Goal: Information Seeking & Learning: Learn about a topic

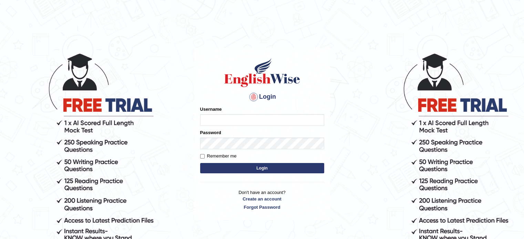
type input "[DEMOGRAPHIC_DATA]"
click at [265, 172] on button "Login" at bounding box center [262, 168] width 124 height 10
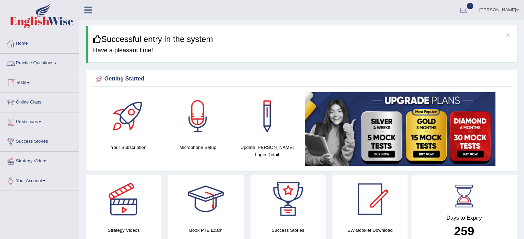
click at [42, 63] on link "Practice Questions" at bounding box center [39, 62] width 79 height 17
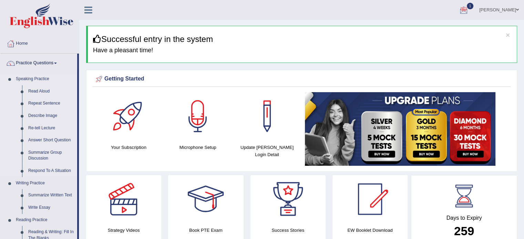
click at [40, 89] on link "Read Aloud" at bounding box center [51, 91] width 52 height 12
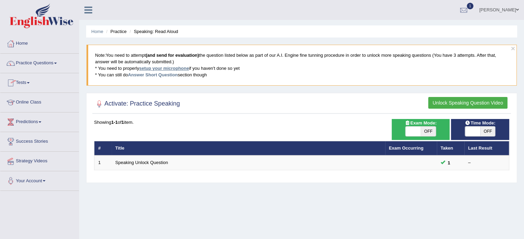
click at [168, 68] on link "setup your microphone" at bounding box center [164, 68] width 50 height 5
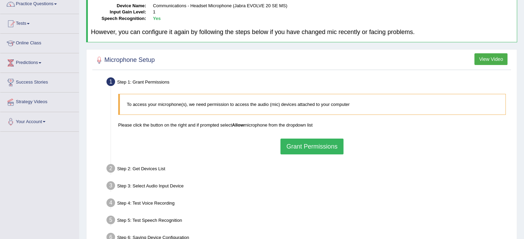
scroll to position [61, 0]
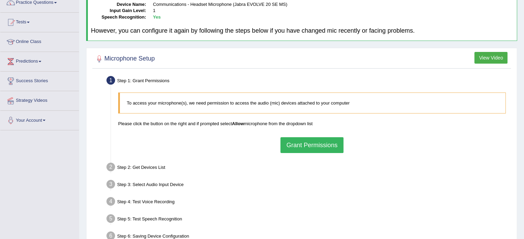
click at [306, 143] on button "Grant Permissions" at bounding box center [311, 145] width 63 height 16
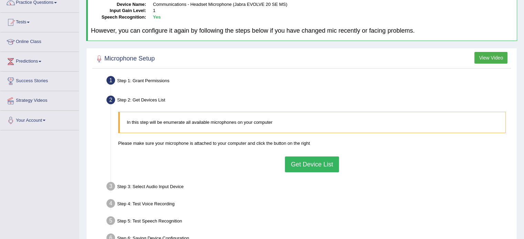
click at [307, 172] on div "In this step will be enumerate all available microphones on your computer Pleas…" at bounding box center [312, 142] width 394 height 67
click at [308, 164] on button "Get Device List" at bounding box center [312, 165] width 54 height 16
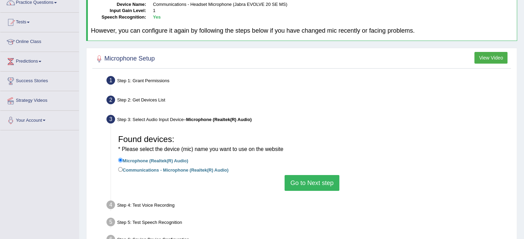
click at [313, 183] on button "Go to Next step" at bounding box center [312, 183] width 55 height 16
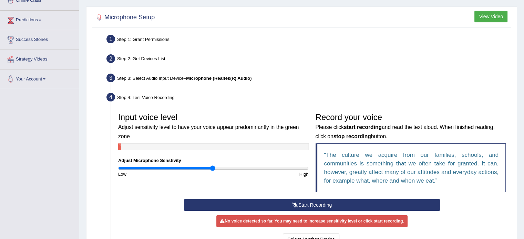
scroll to position [125, 0]
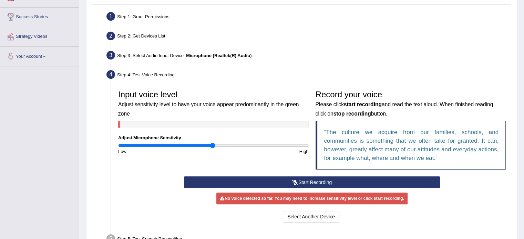
click at [306, 180] on button "Start Recording" at bounding box center [312, 183] width 256 height 12
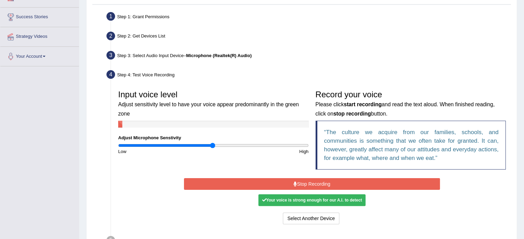
click at [321, 198] on div "Your voice is strong enough for our A.I. to detect" at bounding box center [311, 201] width 107 height 12
click at [318, 184] on button "Stop Recording" at bounding box center [312, 184] width 256 height 12
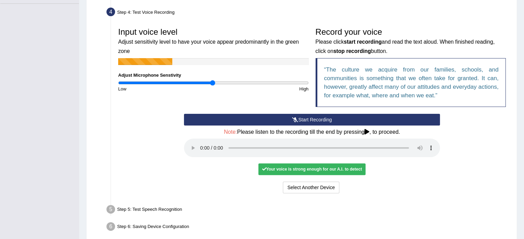
scroll to position [196, 0]
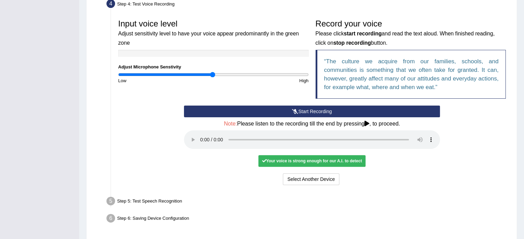
click at [390, 155] on div "Start Recording Stop Recording Note: Please listen to the recording till the en…" at bounding box center [312, 146] width 263 height 81
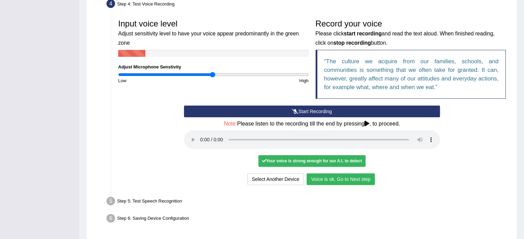
scroll to position [203, 0]
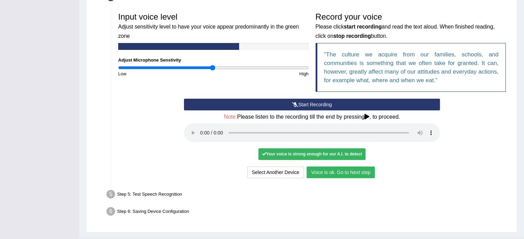
click at [338, 173] on button "Voice is ok. Go to Next step" at bounding box center [341, 173] width 68 height 12
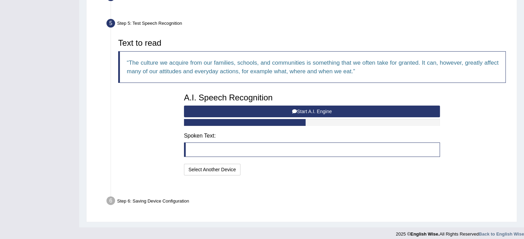
scroll to position [190, 0]
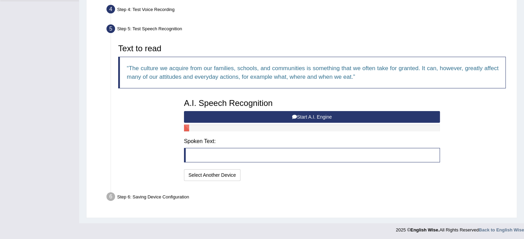
click at [307, 117] on button "Start A.I. Engine" at bounding box center [312, 117] width 256 height 12
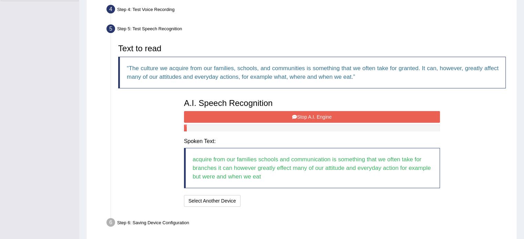
click at [309, 117] on button "Stop A.I. Engine" at bounding box center [312, 117] width 256 height 12
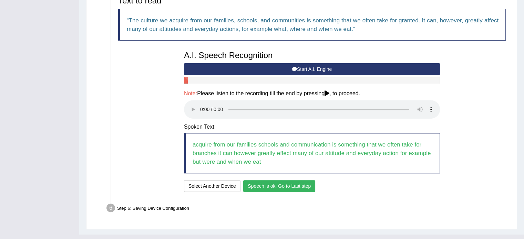
scroll to position [240, 0]
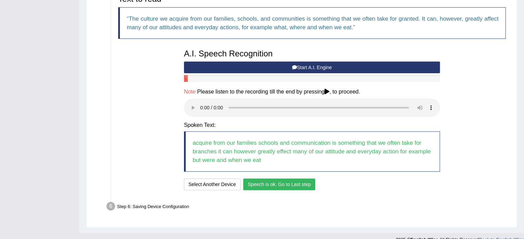
click at [281, 185] on button "Speech is ok. Go to Last step" at bounding box center [279, 185] width 72 height 12
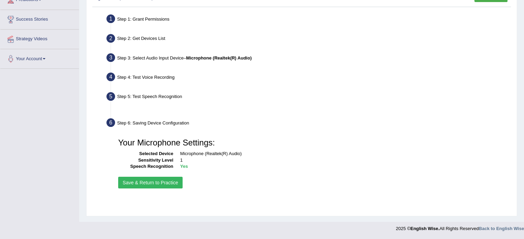
scroll to position [122, 0]
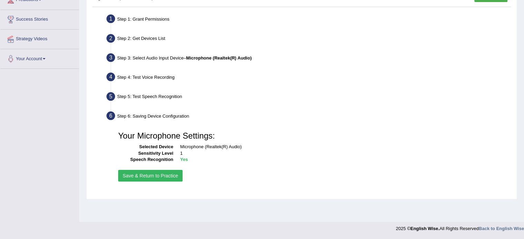
click at [162, 176] on button "Save & Return to Practice" at bounding box center [150, 176] width 64 height 12
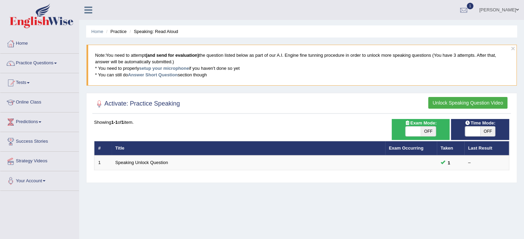
click at [52, 62] on link "Practice Questions" at bounding box center [39, 62] width 79 height 17
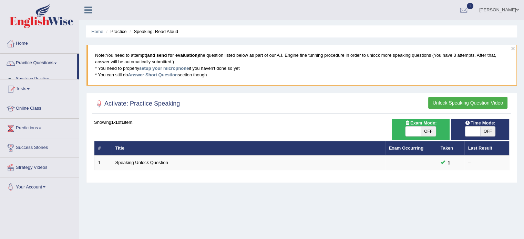
click at [52, 62] on link "Practice Questions" at bounding box center [38, 62] width 77 height 17
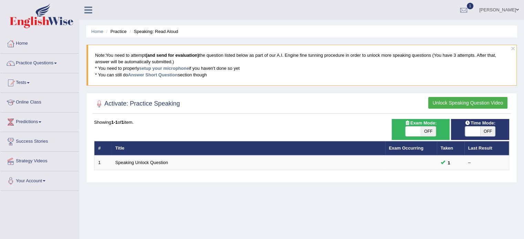
click at [52, 62] on link "Practice Questions" at bounding box center [39, 62] width 79 height 17
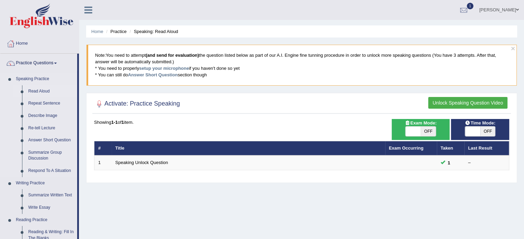
click at [46, 89] on link "Read Aloud" at bounding box center [51, 91] width 52 height 12
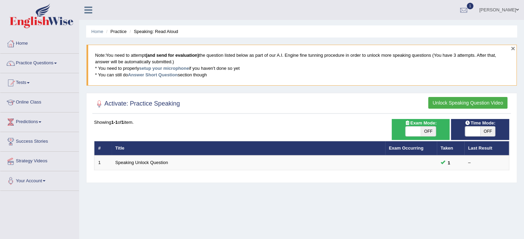
click at [514, 48] on button "×" at bounding box center [513, 48] width 4 height 7
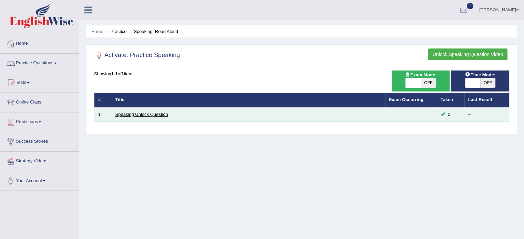
click at [148, 113] on link "Speaking Unlock Question" at bounding box center [141, 114] width 53 height 5
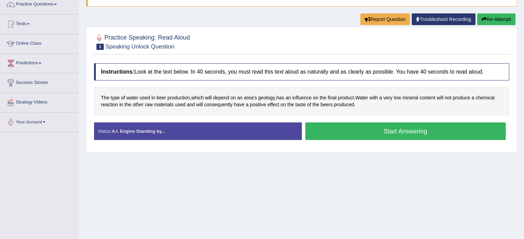
scroll to position [59, 0]
click at [420, 129] on button "Start Answering" at bounding box center [405, 132] width 201 height 18
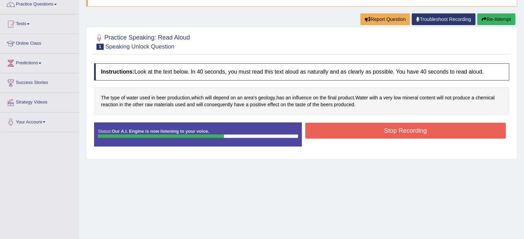
click at [337, 134] on button "Stop Recording" at bounding box center [405, 131] width 201 height 16
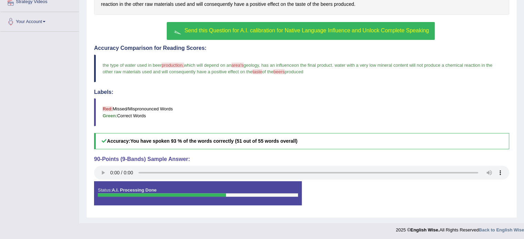
scroll to position [0, 0]
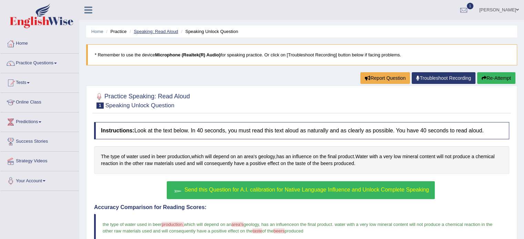
click at [168, 33] on link "Speaking: Read Aloud" at bounding box center [156, 31] width 44 height 5
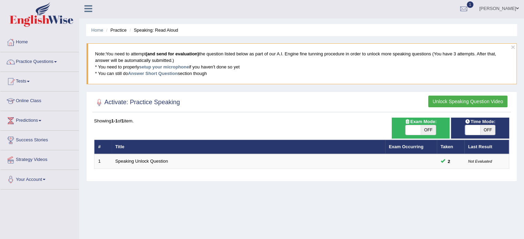
click at [424, 131] on span "OFF" at bounding box center [428, 130] width 15 height 10
checkbox input "true"
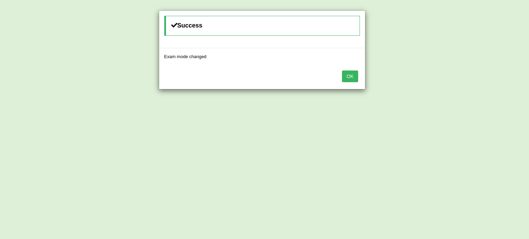
click at [351, 76] on button "OK" at bounding box center [350, 77] width 16 height 12
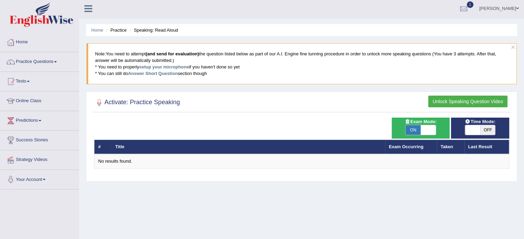
click at [424, 133] on span at bounding box center [428, 130] width 15 height 10
checkbox input "false"
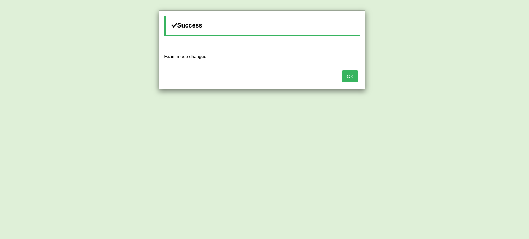
click at [354, 80] on button "OK" at bounding box center [350, 77] width 16 height 12
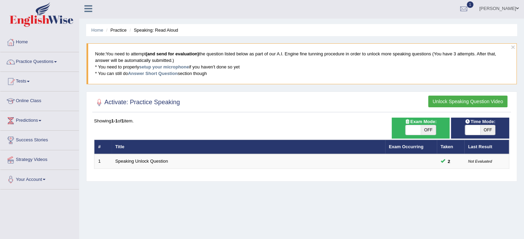
click at [462, 100] on button "Unlock Speaking Question Video" at bounding box center [467, 102] width 79 height 12
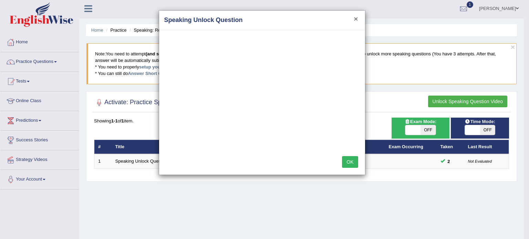
click at [354, 20] on button "×" at bounding box center [356, 18] width 4 height 7
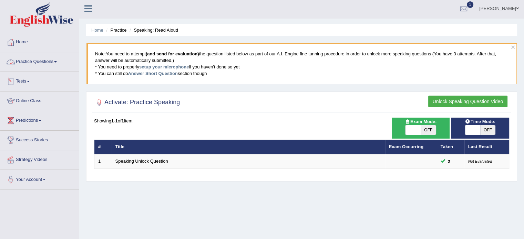
click at [35, 62] on link "Practice Questions" at bounding box center [39, 60] width 79 height 17
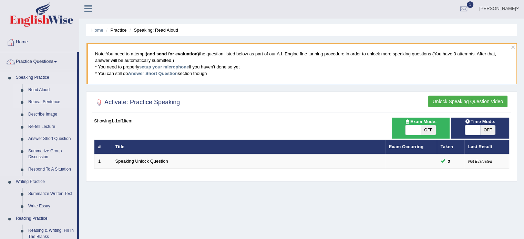
click at [40, 102] on link "Repeat Sentence" at bounding box center [51, 102] width 52 height 12
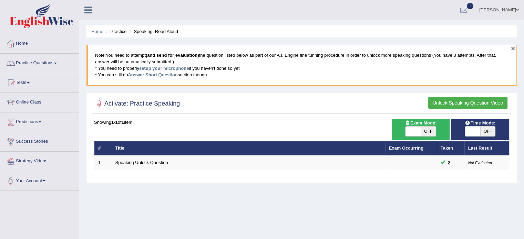
click at [511, 49] on button "×" at bounding box center [513, 48] width 4 height 7
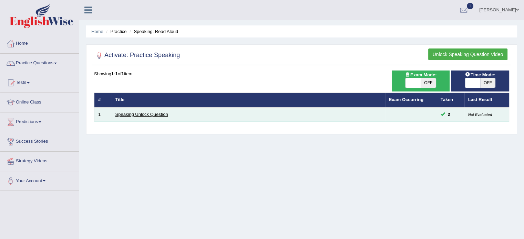
click at [141, 114] on link "Speaking Unlock Question" at bounding box center [141, 114] width 53 height 5
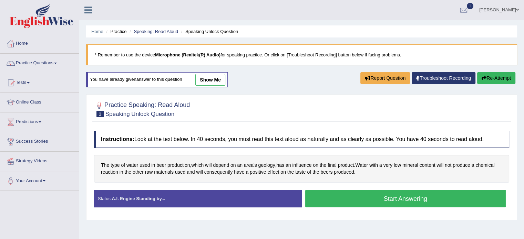
click at [215, 81] on link "show me" at bounding box center [210, 80] width 30 height 12
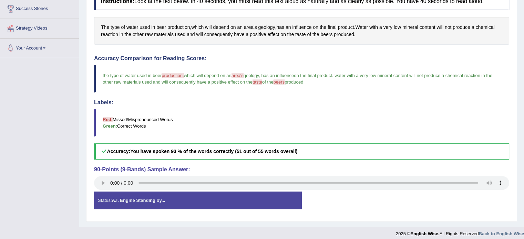
scroll to position [137, 0]
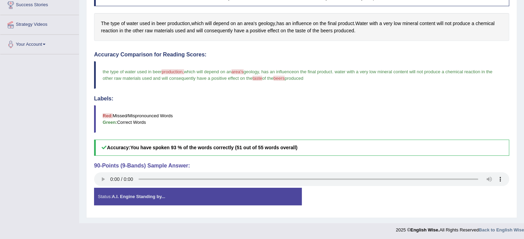
click at [145, 196] on strong "A.I. Engine Standing by..." at bounding box center [138, 196] width 53 height 5
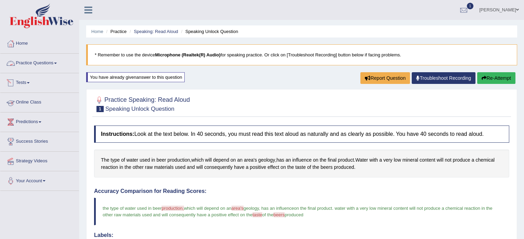
click at [29, 64] on link "Practice Questions" at bounding box center [39, 62] width 79 height 17
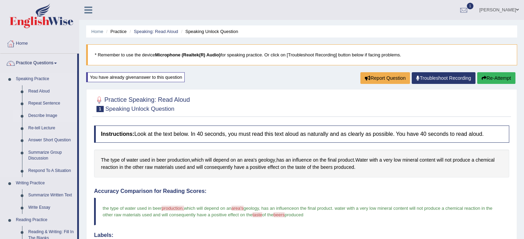
click at [41, 120] on link "Describe Image" at bounding box center [51, 116] width 52 height 12
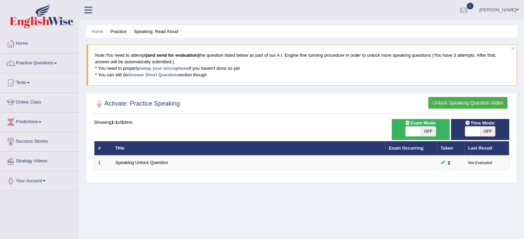
click at [464, 99] on button "Unlock Speaking Question Video" at bounding box center [467, 103] width 79 height 12
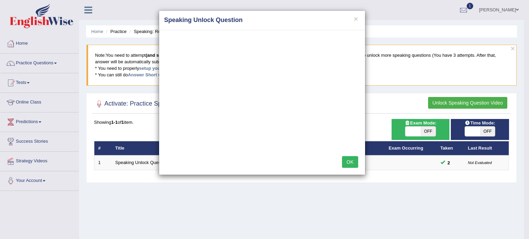
click at [347, 164] on button "OK" at bounding box center [350, 162] width 16 height 12
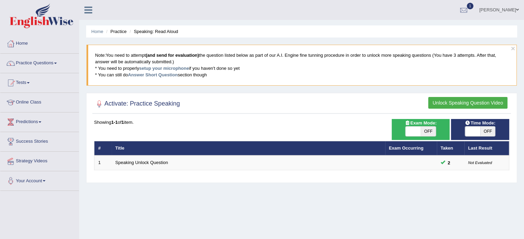
click at [473, 108] on div at bounding box center [301, 104] width 415 height 14
click at [466, 100] on button "Unlock Speaking Question Video" at bounding box center [467, 103] width 79 height 12
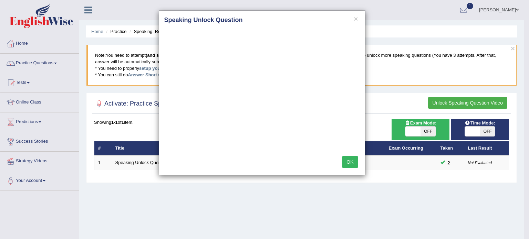
click at [352, 161] on button "OK" at bounding box center [350, 162] width 16 height 12
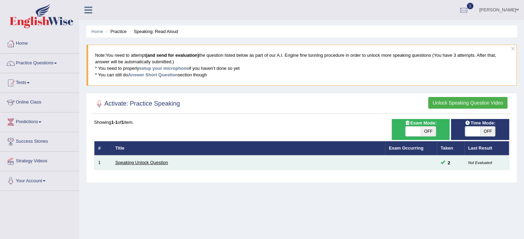
click at [154, 162] on link "Speaking Unlock Question" at bounding box center [141, 162] width 53 height 5
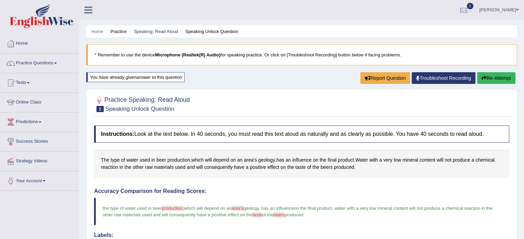
scroll to position [11, 0]
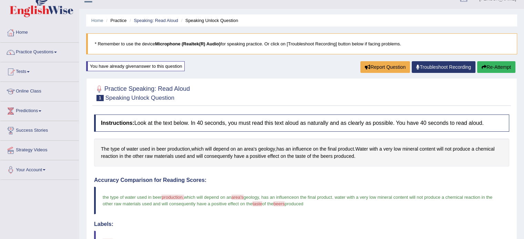
click at [178, 117] on h4 "Instructions: Look at the text below. In 40 seconds, you must read this text al…" at bounding box center [301, 123] width 415 height 17
click at [216, 129] on h4 "Instructions: Look at the text below. In 40 seconds, you must read this text al…" at bounding box center [301, 123] width 415 height 17
click at [241, 126] on h4 "Instructions: Look at the text below. In 40 seconds, you must read this text al…" at bounding box center [301, 123] width 415 height 17
click at [231, 123] on h4 "Instructions: Look at the text below. In 40 seconds, you must read this text al…" at bounding box center [301, 123] width 415 height 17
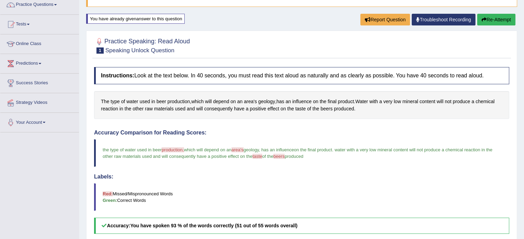
click at [498, 20] on button "Re-Attempt" at bounding box center [496, 20] width 38 height 12
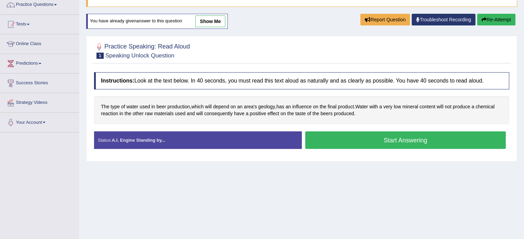
click at [362, 143] on button "Start Answering" at bounding box center [405, 141] width 201 height 18
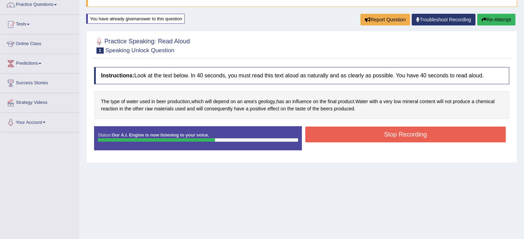
click at [384, 133] on button "Stop Recording" at bounding box center [405, 135] width 201 height 16
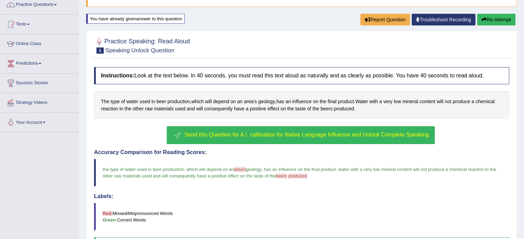
click at [338, 133] on span "Send this Question for A.I. calibration for Native Language Influence and Unloc…" at bounding box center [306, 135] width 245 height 6
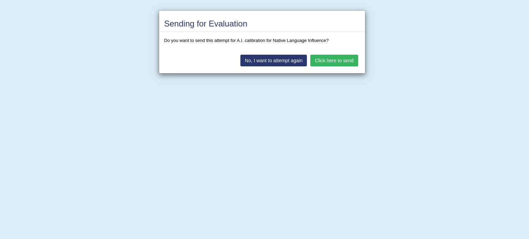
click at [317, 60] on button "Click here to send" at bounding box center [334, 61] width 48 height 12
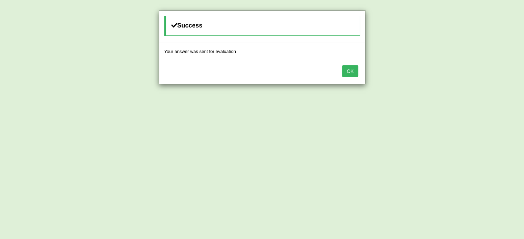
click at [353, 72] on button "OK" at bounding box center [350, 71] width 16 height 12
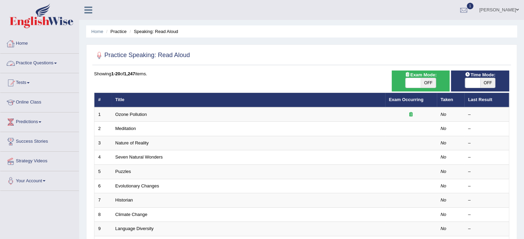
click at [32, 66] on link "Practice Questions" at bounding box center [39, 62] width 79 height 17
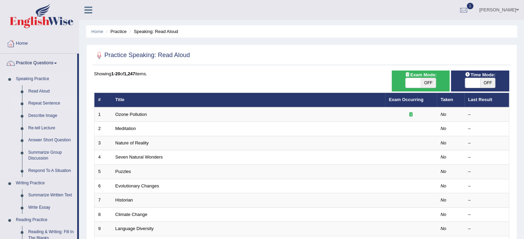
click at [45, 104] on link "Repeat Sentence" at bounding box center [51, 103] width 52 height 12
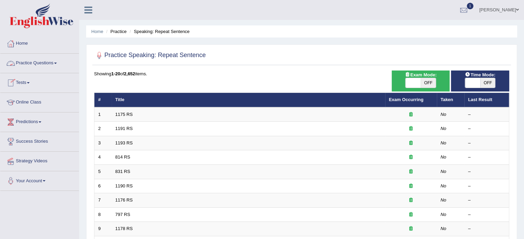
click at [44, 63] on link "Practice Questions" at bounding box center [39, 62] width 79 height 17
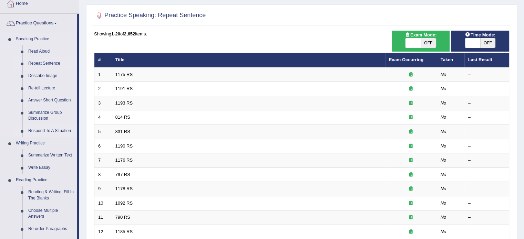
scroll to position [41, 0]
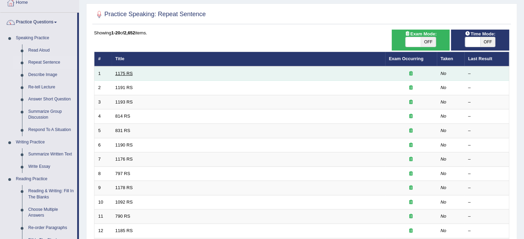
click at [125, 73] on link "1175 RS" at bounding box center [124, 73] width 18 height 5
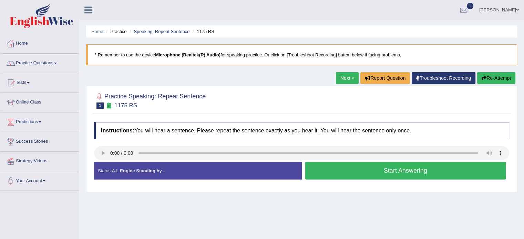
click at [379, 175] on button "Start Answering" at bounding box center [405, 171] width 201 height 18
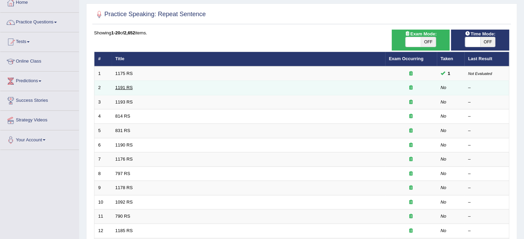
click at [120, 87] on link "1191 RS" at bounding box center [124, 87] width 18 height 5
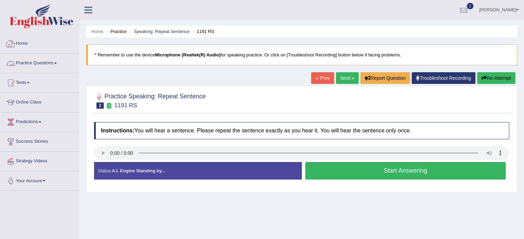
click at [28, 62] on link "Practice Questions" at bounding box center [39, 62] width 79 height 17
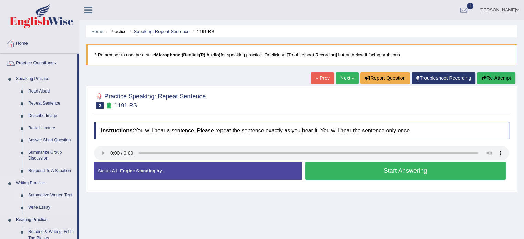
click at [41, 195] on link "Summarize Written Text" at bounding box center [51, 195] width 52 height 12
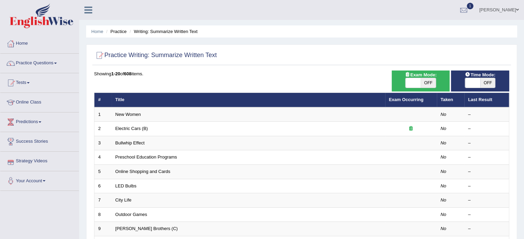
click at [128, 112] on link "New Women" at bounding box center [127, 114] width 25 height 5
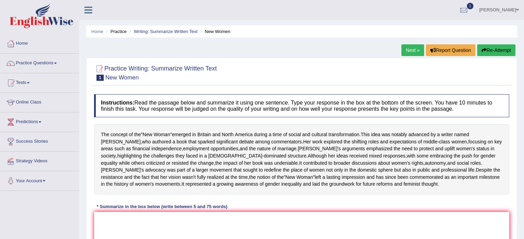
click at [30, 84] on link "Tests" at bounding box center [39, 81] width 79 height 17
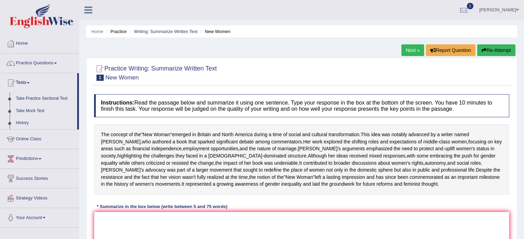
click at [30, 84] on link "Tests" at bounding box center [38, 81] width 77 height 17
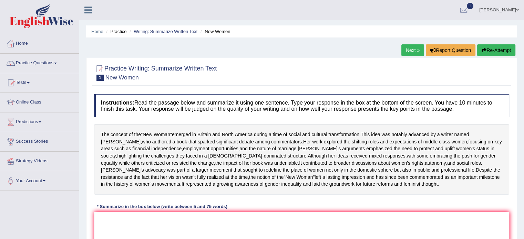
click at [59, 65] on link "Practice Questions" at bounding box center [39, 62] width 79 height 17
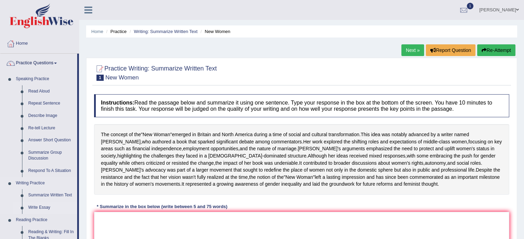
click at [40, 209] on link "Write Essay" at bounding box center [51, 208] width 52 height 12
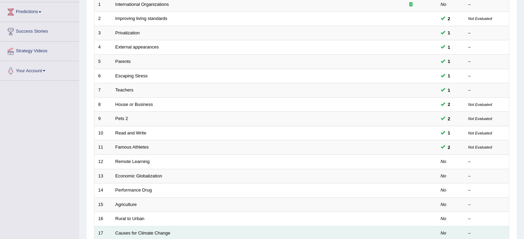
scroll to position [56, 0]
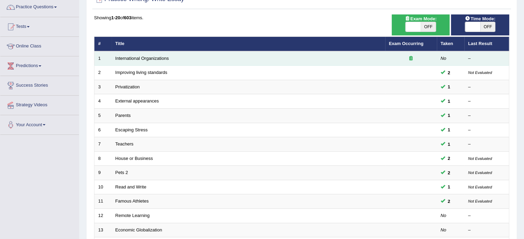
click at [172, 59] on td "International Organizations" at bounding box center [249, 58] width 274 height 14
click at [158, 58] on link "International Organizations" at bounding box center [141, 58] width 53 height 5
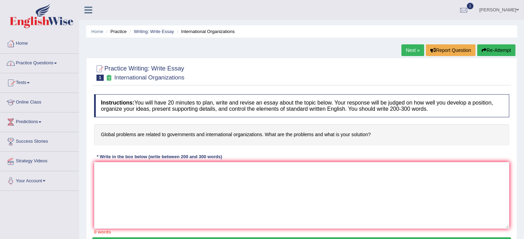
click at [47, 63] on link "Practice Questions" at bounding box center [39, 62] width 79 height 17
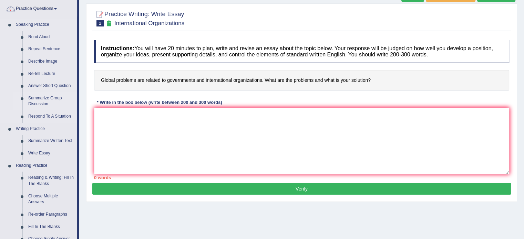
scroll to position [55, 0]
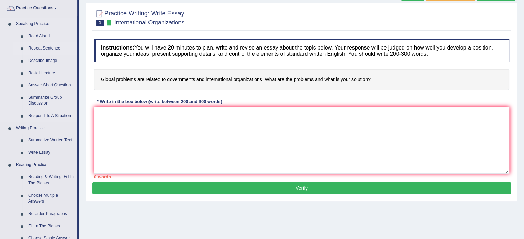
click at [50, 47] on link "Repeat Sentence" at bounding box center [51, 48] width 52 height 12
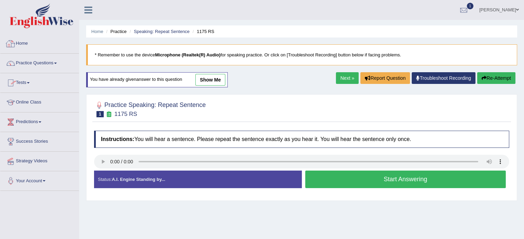
click at [25, 39] on link "Home" at bounding box center [39, 42] width 79 height 17
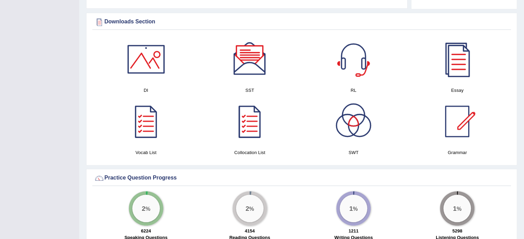
scroll to position [322, 0]
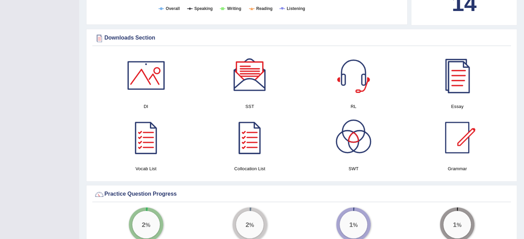
click at [460, 88] on div at bounding box center [457, 75] width 48 height 48
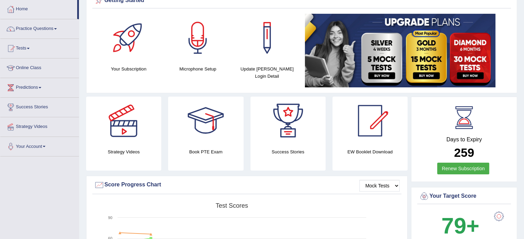
scroll to position [0, 0]
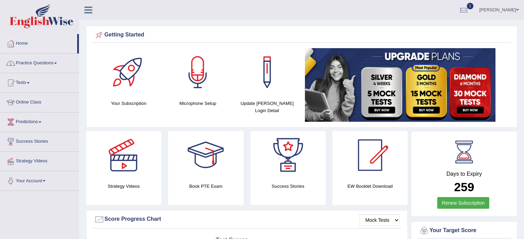
click at [56, 64] on link "Practice Questions" at bounding box center [39, 62] width 79 height 17
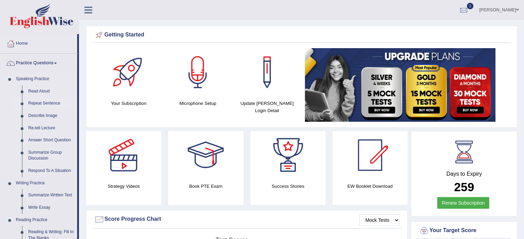
click at [39, 102] on link "Repeat Sentence" at bounding box center [51, 103] width 52 height 12
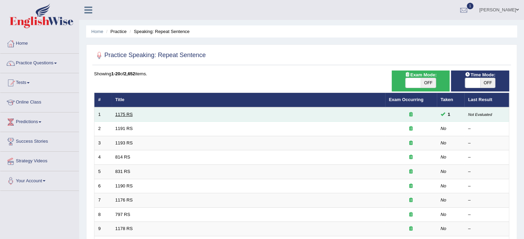
click at [123, 115] on link "1175 RS" at bounding box center [124, 114] width 18 height 5
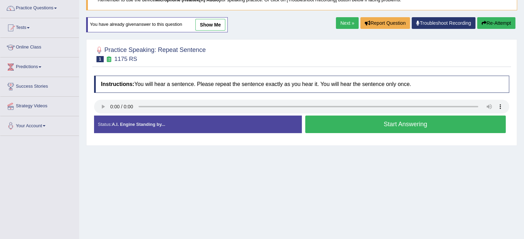
click at [325, 118] on button "Start Answering" at bounding box center [405, 125] width 201 height 18
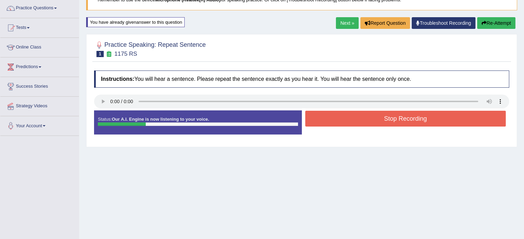
click at [325, 118] on button "Stop Recording" at bounding box center [405, 119] width 201 height 16
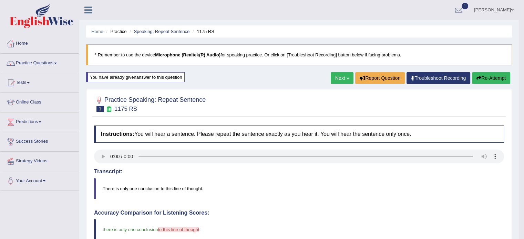
click at [335, 77] on link "Next »" at bounding box center [342, 78] width 23 height 12
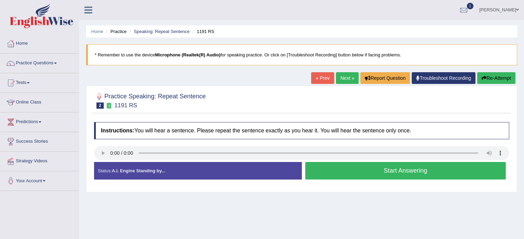
click at [327, 168] on button "Start Answering" at bounding box center [405, 171] width 201 height 18
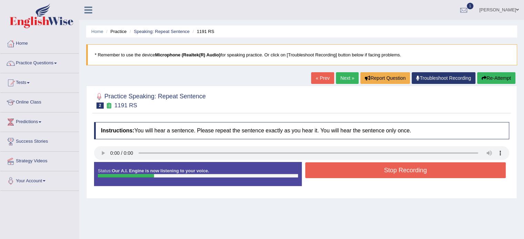
click at [327, 168] on button "Stop Recording" at bounding box center [405, 171] width 201 height 16
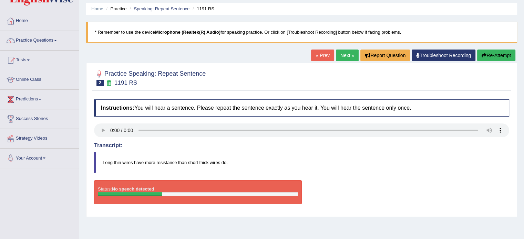
scroll to position [25, 0]
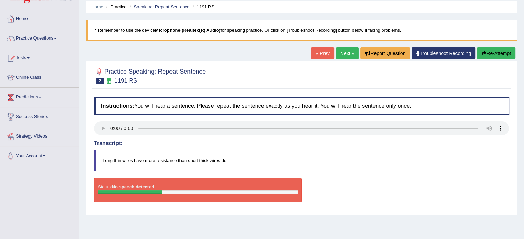
click at [342, 51] on link "Next »" at bounding box center [347, 54] width 23 height 12
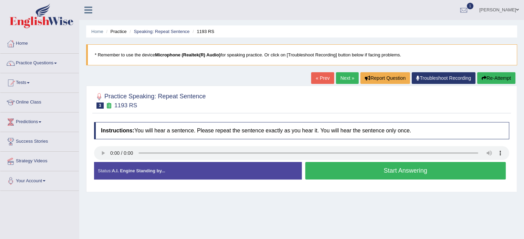
click at [306, 173] on button "Start Answering" at bounding box center [405, 171] width 201 height 18
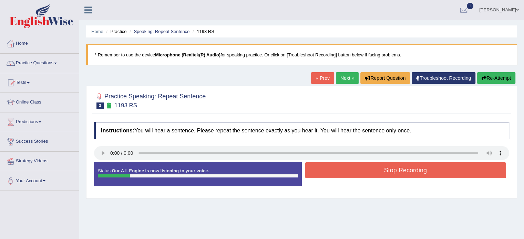
click at [306, 173] on button "Stop Recording" at bounding box center [405, 171] width 201 height 16
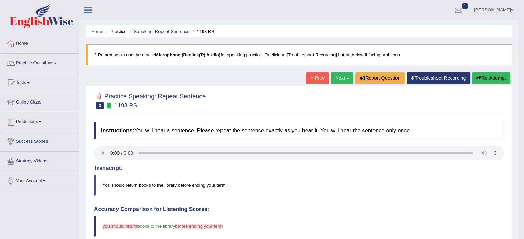
click at [316, 79] on link "« Prev" at bounding box center [317, 78] width 23 height 12
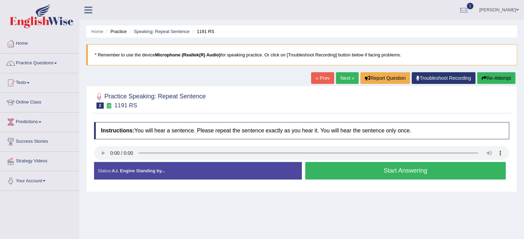
click at [351, 162] on button "Start Answering" at bounding box center [405, 171] width 201 height 18
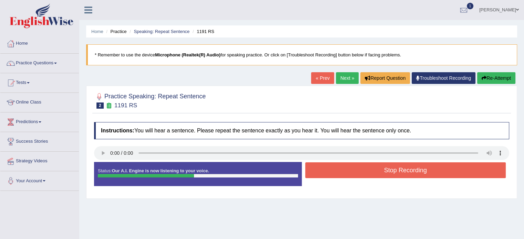
click at [351, 163] on button "Stop Recording" at bounding box center [405, 171] width 201 height 16
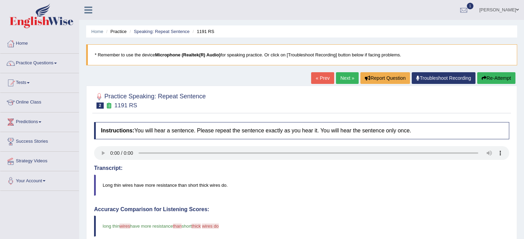
click at [341, 78] on link "Next »" at bounding box center [347, 78] width 23 height 12
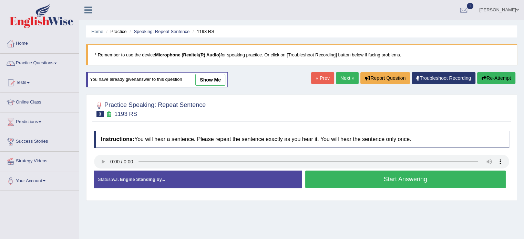
click at [350, 177] on button "Start Answering" at bounding box center [405, 180] width 201 height 18
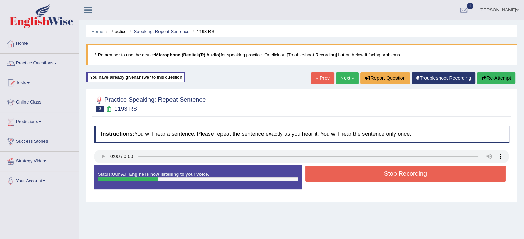
click at [350, 177] on button "Stop Recording" at bounding box center [405, 174] width 201 height 16
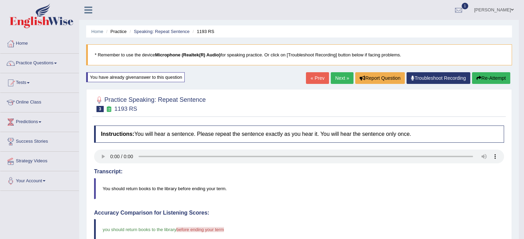
click at [336, 80] on link "Next »" at bounding box center [342, 78] width 23 height 12
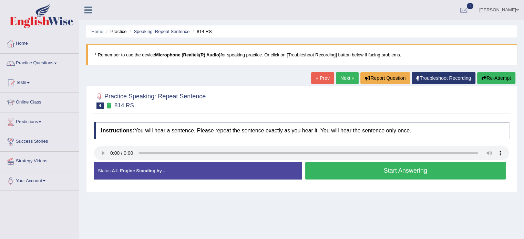
click at [346, 174] on button "Start Answering" at bounding box center [405, 171] width 201 height 18
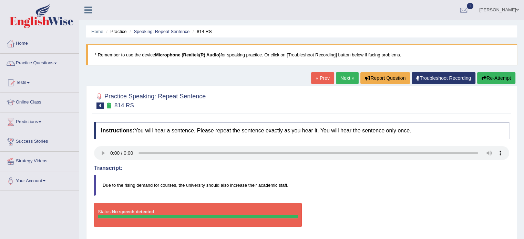
click at [326, 78] on link "« Prev" at bounding box center [322, 78] width 23 height 12
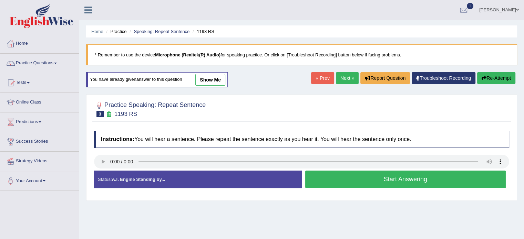
click at [340, 76] on link "Next »" at bounding box center [347, 78] width 23 height 12
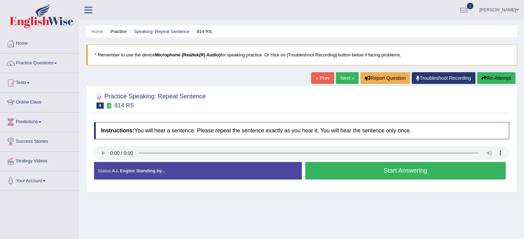
click at [317, 165] on button "Start Answering" at bounding box center [405, 171] width 201 height 18
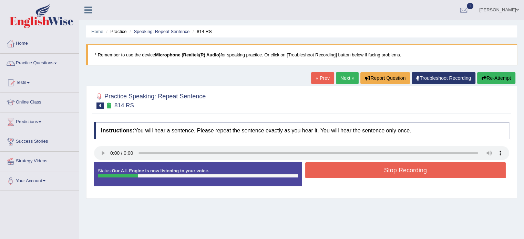
click at [317, 165] on button "Stop Recording" at bounding box center [405, 171] width 201 height 16
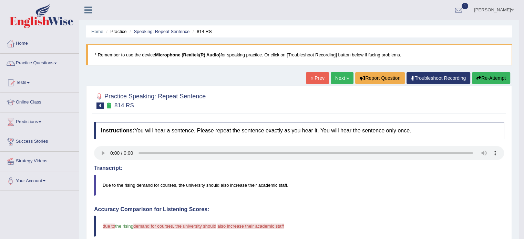
click at [316, 78] on link "« Prev" at bounding box center [317, 78] width 23 height 12
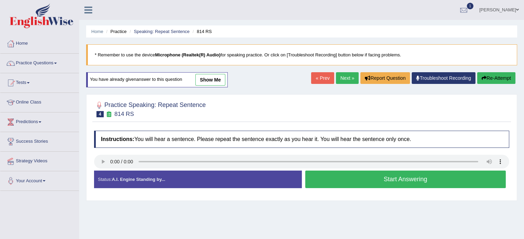
click at [344, 182] on button "Start Answering" at bounding box center [405, 180] width 201 height 18
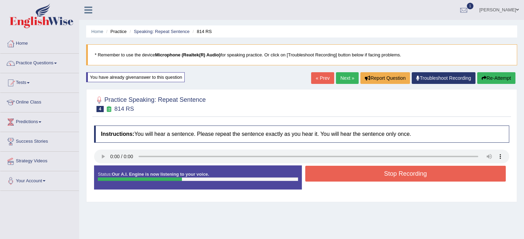
click at [344, 176] on button "Stop Recording" at bounding box center [405, 174] width 201 height 16
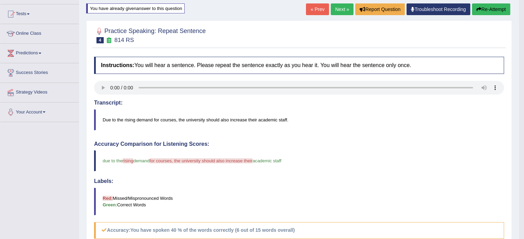
scroll to position [69, 0]
click at [335, 7] on link "Next »" at bounding box center [342, 9] width 23 height 12
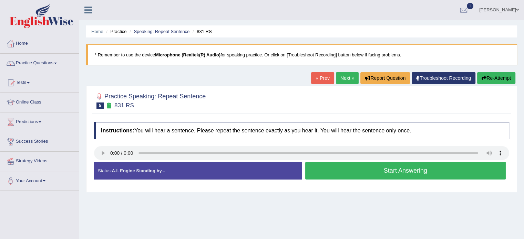
click at [320, 167] on button "Start Answering" at bounding box center [405, 171] width 201 height 18
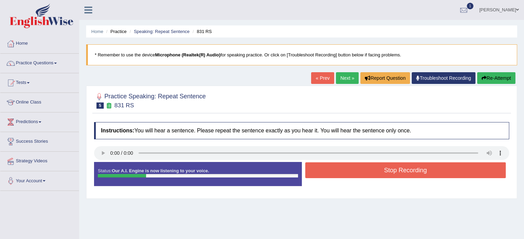
click at [320, 167] on button "Stop Recording" at bounding box center [405, 171] width 201 height 16
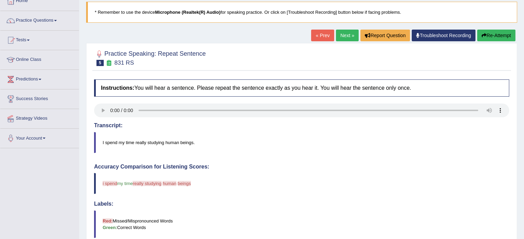
scroll to position [44, 0]
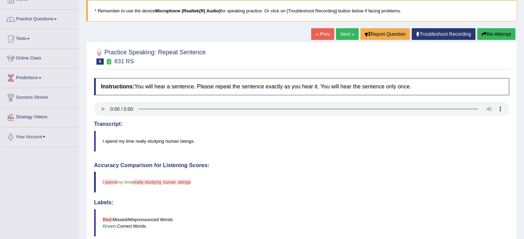
click at [346, 31] on link "Next »" at bounding box center [347, 34] width 23 height 12
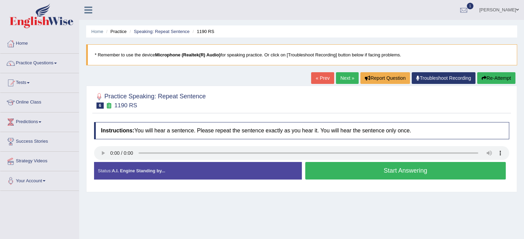
click at [347, 166] on button "Start Answering" at bounding box center [405, 171] width 201 height 18
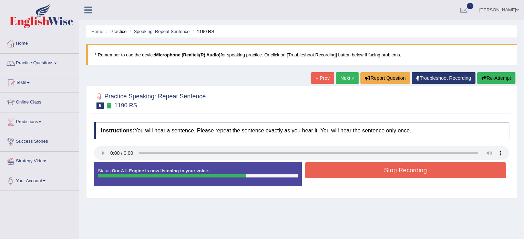
click at [368, 167] on button "Stop Recording" at bounding box center [405, 171] width 201 height 16
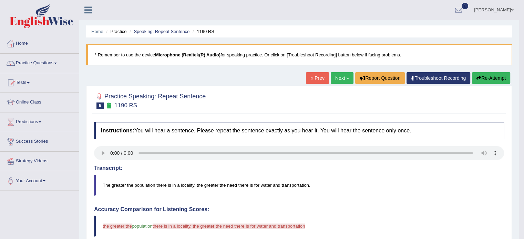
click at [332, 94] on div at bounding box center [299, 100] width 410 height 21
click at [339, 79] on link "Next »" at bounding box center [342, 78] width 23 height 12
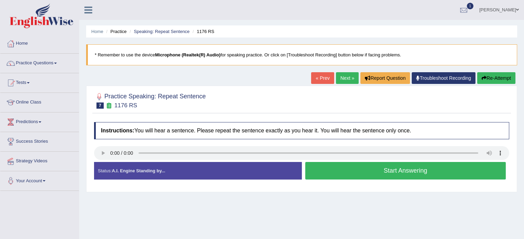
click at [307, 172] on button "Start Answering" at bounding box center [405, 171] width 201 height 18
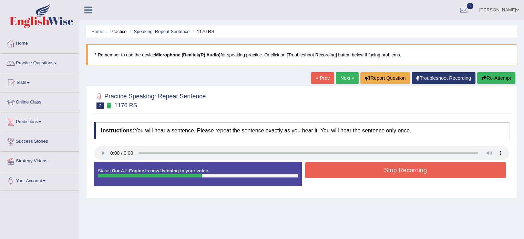
click at [307, 172] on button "Stop Recording" at bounding box center [405, 171] width 201 height 16
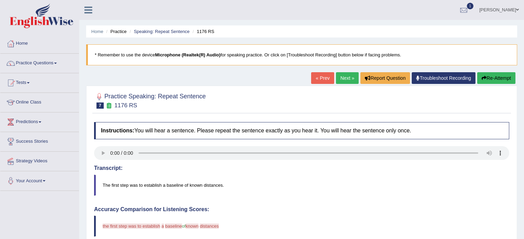
click at [343, 79] on link "Next »" at bounding box center [347, 78] width 23 height 12
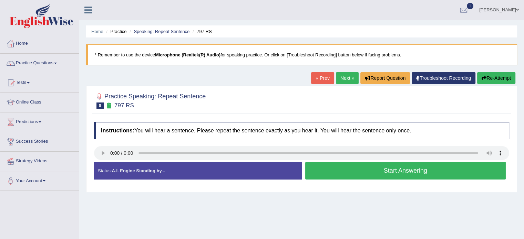
click at [353, 172] on button "Start Answering" at bounding box center [405, 171] width 201 height 18
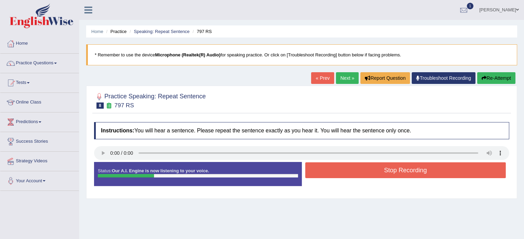
click at [353, 172] on button "Stop Recording" at bounding box center [405, 171] width 201 height 16
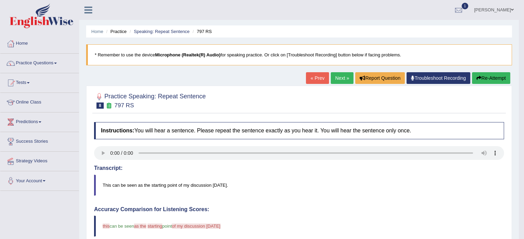
click at [338, 81] on link "Next »" at bounding box center [342, 78] width 23 height 12
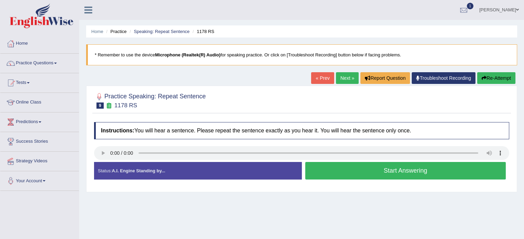
click at [327, 169] on button "Start Answering" at bounding box center [405, 171] width 201 height 18
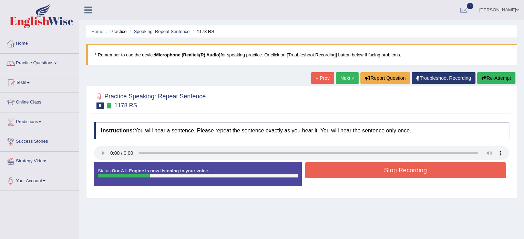
click at [327, 169] on button "Stop Recording" at bounding box center [405, 171] width 201 height 16
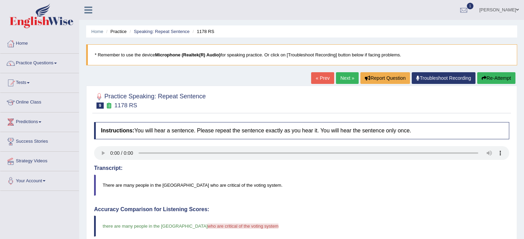
click at [340, 78] on link "Next »" at bounding box center [347, 78] width 23 height 12
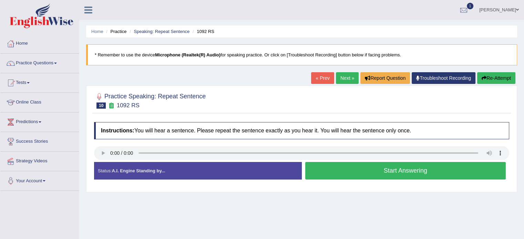
click at [353, 171] on button "Start Answering" at bounding box center [405, 171] width 201 height 18
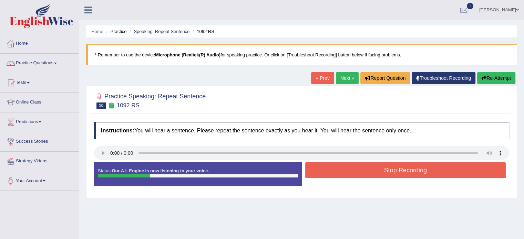
click at [353, 171] on button "Stop Recording" at bounding box center [405, 171] width 201 height 16
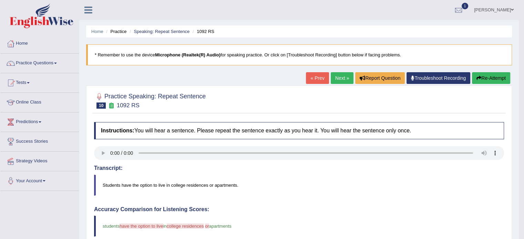
click at [340, 79] on link "Next »" at bounding box center [342, 78] width 23 height 12
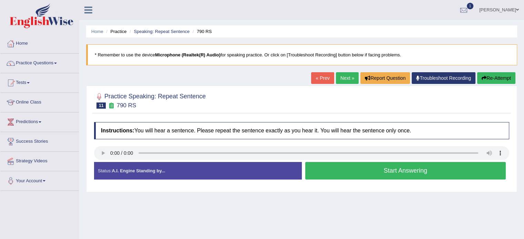
click at [330, 162] on button "Start Answering" at bounding box center [405, 171] width 201 height 18
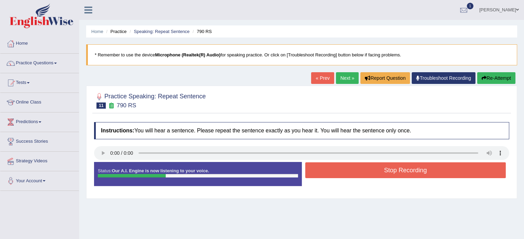
click at [330, 162] on div "Start Answering" at bounding box center [406, 162] width 208 height 0
click at [333, 169] on button "Stop Recording" at bounding box center [405, 171] width 201 height 16
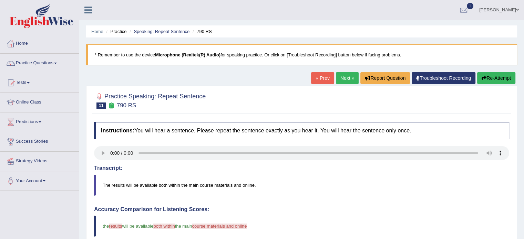
click at [342, 76] on link "Next »" at bounding box center [347, 78] width 23 height 12
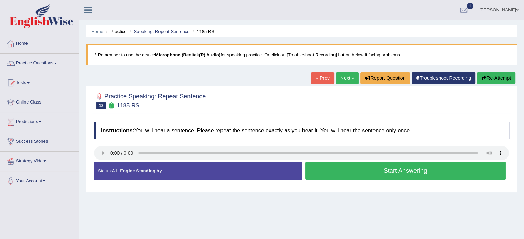
click at [342, 78] on link "Next »" at bounding box center [347, 78] width 23 height 12
click at [322, 173] on button "Start Answering" at bounding box center [405, 171] width 201 height 18
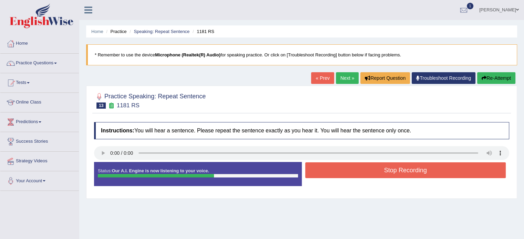
click at [322, 173] on button "Stop Recording" at bounding box center [405, 171] width 201 height 16
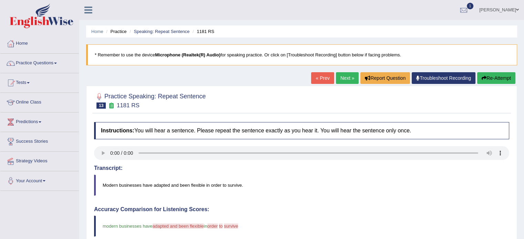
click at [342, 78] on link "Next »" at bounding box center [347, 78] width 23 height 12
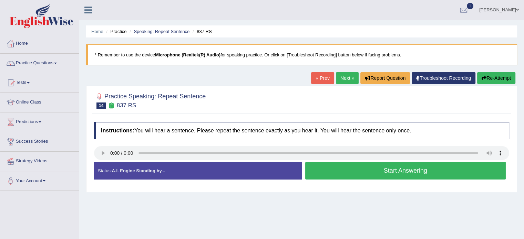
click at [322, 172] on button "Start Answering" at bounding box center [405, 171] width 201 height 18
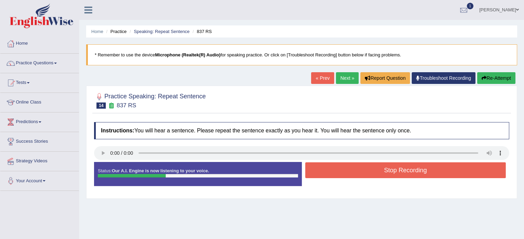
click at [322, 172] on button "Stop Recording" at bounding box center [405, 171] width 201 height 16
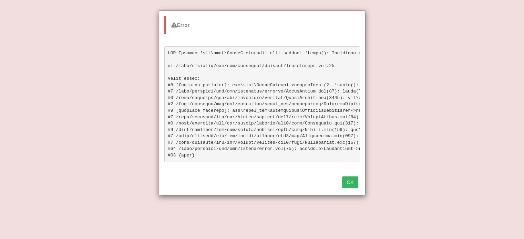
click at [354, 186] on button "OK" at bounding box center [350, 183] width 16 height 12
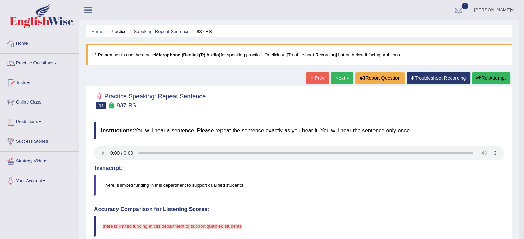
click at [313, 79] on link "« Prev" at bounding box center [317, 78] width 23 height 12
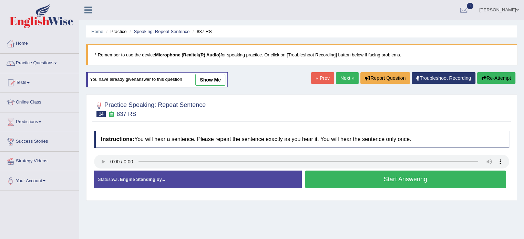
click at [362, 183] on button "Start Answering" at bounding box center [405, 180] width 201 height 18
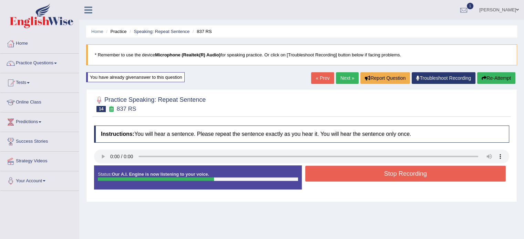
click at [364, 176] on button "Stop Recording" at bounding box center [405, 174] width 201 height 16
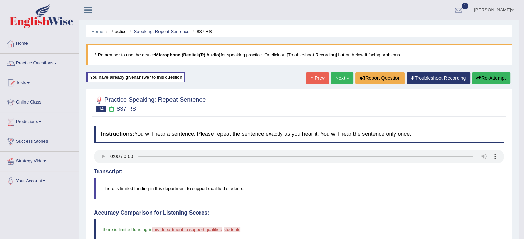
click at [343, 75] on link "Next »" at bounding box center [342, 78] width 23 height 12
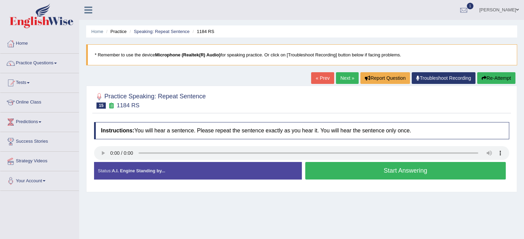
click at [357, 173] on button "Start Answering" at bounding box center [405, 171] width 201 height 18
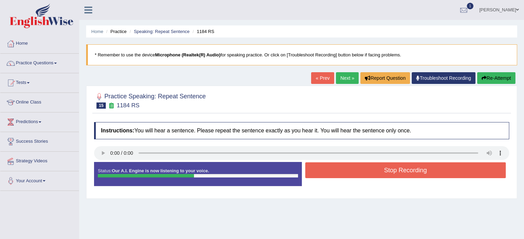
click at [357, 173] on button "Stop Recording" at bounding box center [405, 171] width 201 height 16
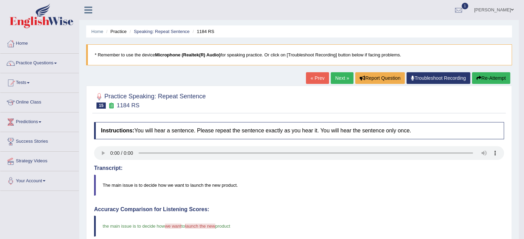
click at [335, 77] on link "Next »" at bounding box center [342, 78] width 23 height 12
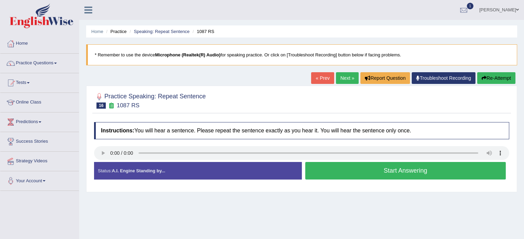
click at [363, 170] on button "Start Answering" at bounding box center [405, 171] width 201 height 18
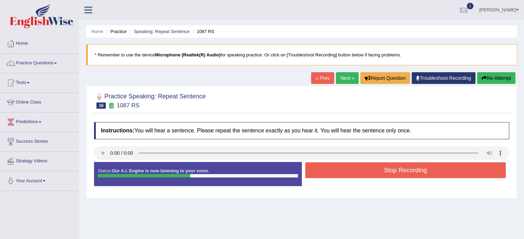
click at [363, 170] on button "Stop Recording" at bounding box center [405, 171] width 201 height 16
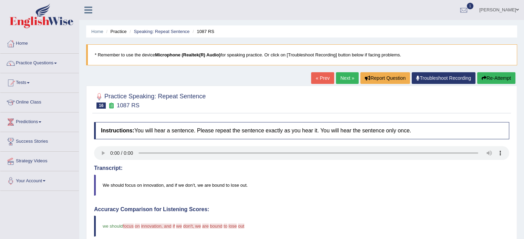
click at [318, 74] on link "« Prev" at bounding box center [322, 78] width 23 height 12
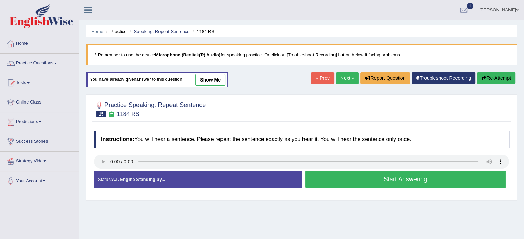
click at [343, 77] on link "Next »" at bounding box center [347, 78] width 23 height 12
click at [346, 179] on button "Start Answering" at bounding box center [405, 180] width 201 height 18
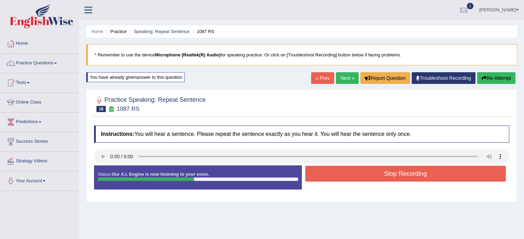
click at [346, 179] on button "Stop Recording" at bounding box center [405, 174] width 201 height 16
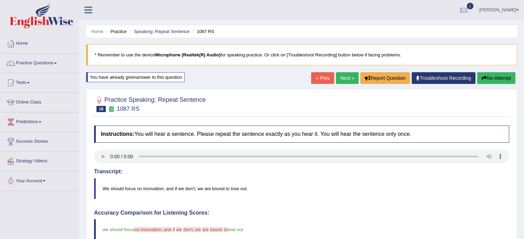
click at [341, 76] on link "Next »" at bounding box center [347, 78] width 23 height 12
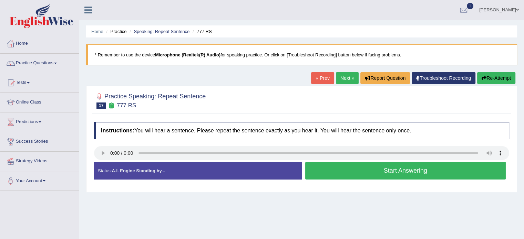
click at [334, 172] on button "Start Answering" at bounding box center [405, 171] width 201 height 18
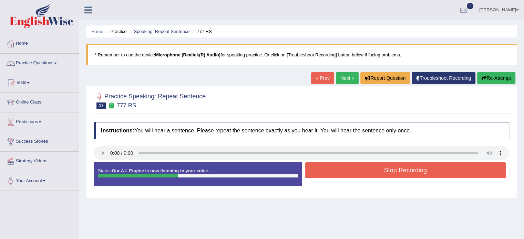
click at [334, 172] on button "Stop Recording" at bounding box center [405, 171] width 201 height 16
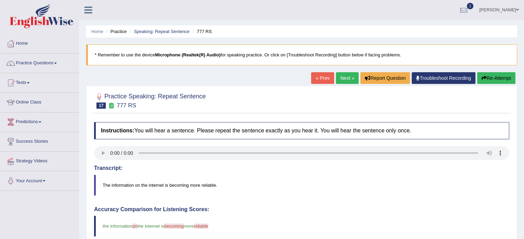
click at [339, 78] on link "Next »" at bounding box center [347, 78] width 23 height 12
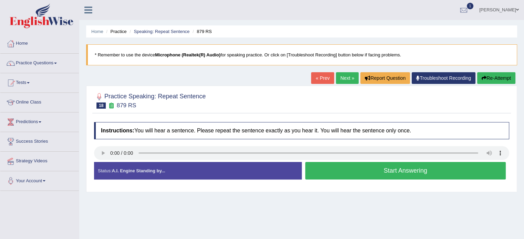
click at [336, 172] on button "Start Answering" at bounding box center [405, 171] width 201 height 18
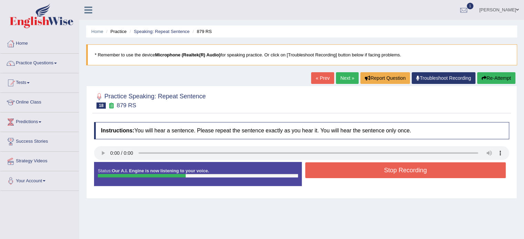
click at [336, 172] on button "Stop Recording" at bounding box center [405, 171] width 201 height 16
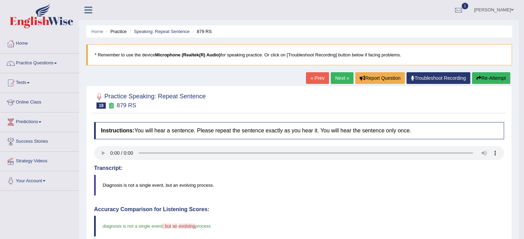
click at [341, 80] on link "Next »" at bounding box center [342, 78] width 23 height 12
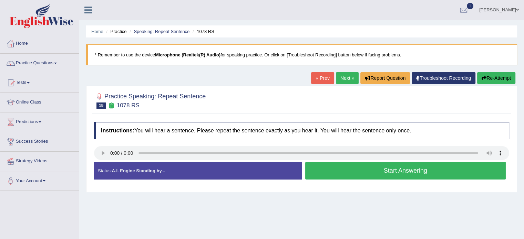
click at [342, 169] on button "Start Answering" at bounding box center [405, 171] width 201 height 18
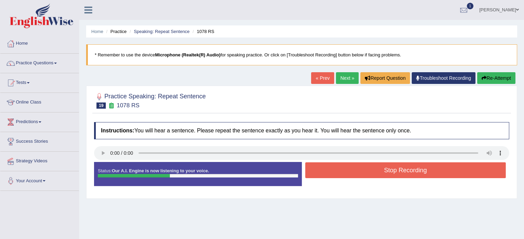
click at [342, 169] on button "Stop Recording" at bounding box center [405, 171] width 201 height 16
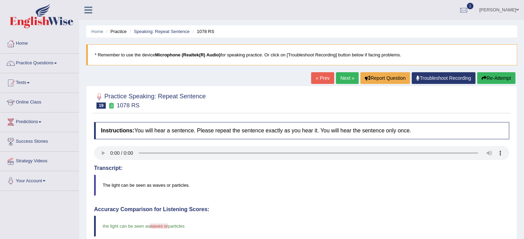
click at [344, 79] on link "Next »" at bounding box center [347, 78] width 23 height 12
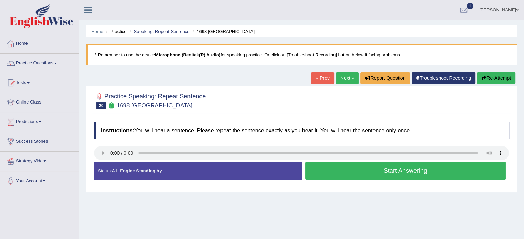
click at [340, 176] on button "Start Answering" at bounding box center [405, 171] width 201 height 18
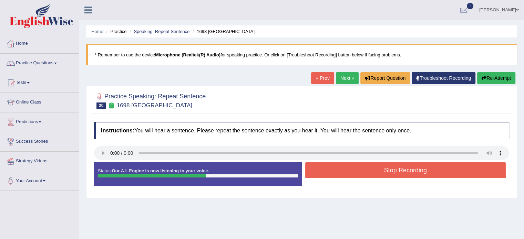
click at [340, 176] on button "Stop Recording" at bounding box center [405, 171] width 201 height 16
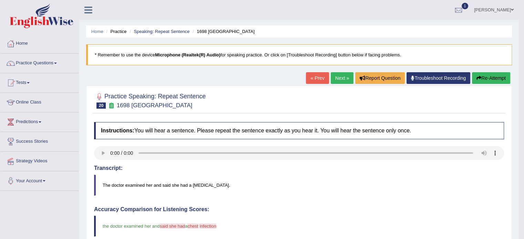
click at [339, 77] on link "Next »" at bounding box center [342, 78] width 23 height 12
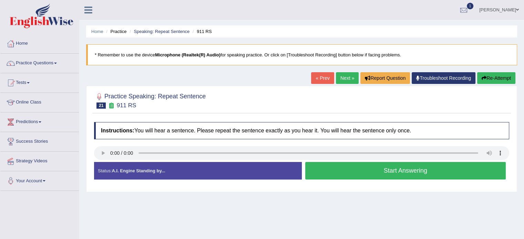
click at [325, 169] on button "Start Answering" at bounding box center [405, 171] width 201 height 18
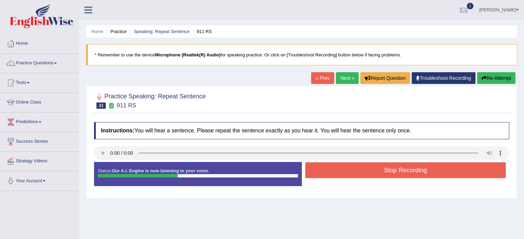
click at [325, 169] on button "Stop Recording" at bounding box center [405, 171] width 201 height 16
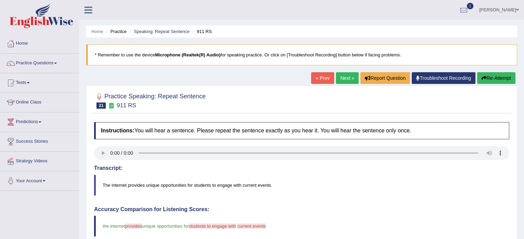
click at [338, 76] on link "Next »" at bounding box center [347, 78] width 23 height 12
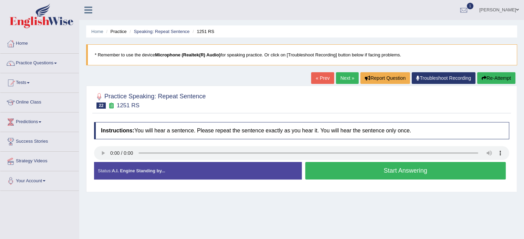
click at [390, 176] on button "Start Answering" at bounding box center [405, 171] width 201 height 18
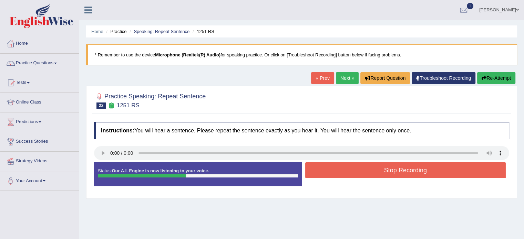
click at [390, 176] on button "Stop Recording" at bounding box center [405, 171] width 201 height 16
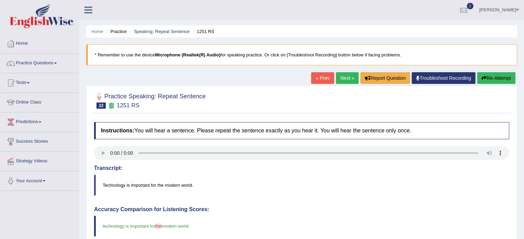
click at [346, 75] on link "Next »" at bounding box center [347, 78] width 23 height 12
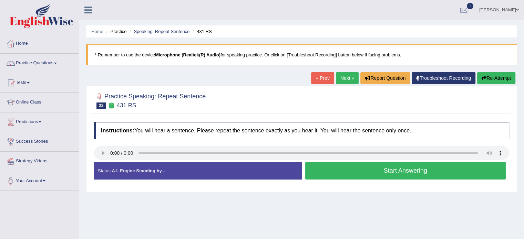
click at [328, 169] on button "Start Answering" at bounding box center [405, 171] width 201 height 18
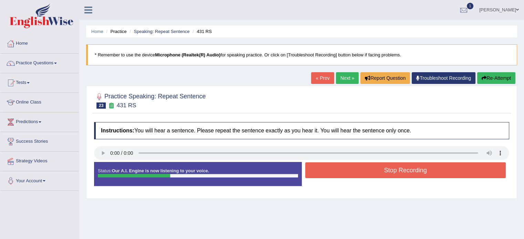
click at [328, 169] on button "Stop Recording" at bounding box center [405, 171] width 201 height 16
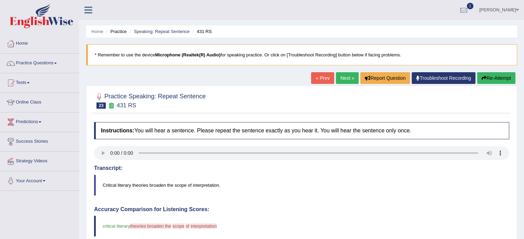
click at [342, 79] on link "Next »" at bounding box center [347, 78] width 23 height 12
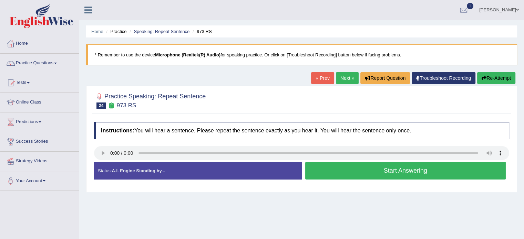
click at [353, 173] on button "Start Answering" at bounding box center [405, 171] width 201 height 18
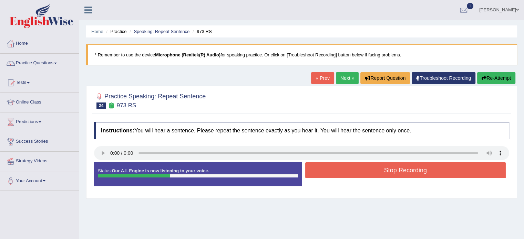
click at [353, 173] on button "Stop Recording" at bounding box center [405, 171] width 201 height 16
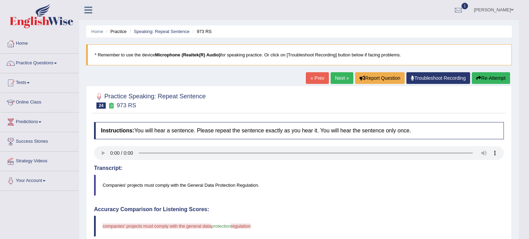
click at [319, 82] on body "Toggle navigation Home Practice Questions Speaking Practice Read Aloud Repeat S…" at bounding box center [264, 119] width 529 height 239
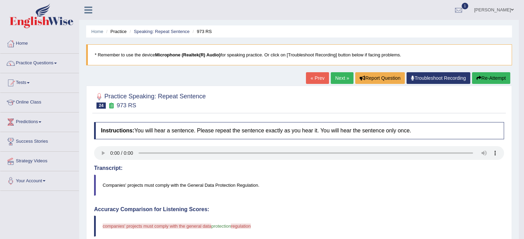
click at [334, 79] on link "Next »" at bounding box center [342, 78] width 23 height 12
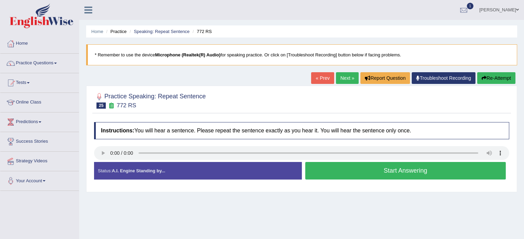
click at [317, 78] on link "« Prev" at bounding box center [322, 78] width 23 height 12
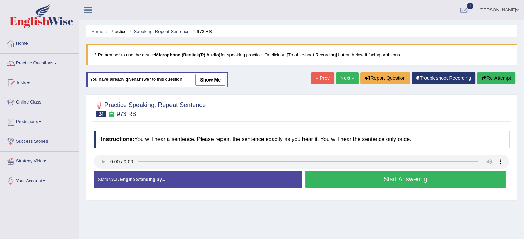
click at [328, 173] on button "Start Answering" at bounding box center [405, 180] width 201 height 18
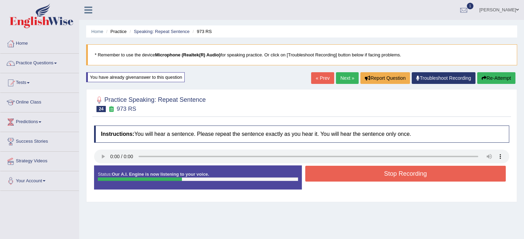
click at [328, 173] on button "Stop Recording" at bounding box center [405, 174] width 201 height 16
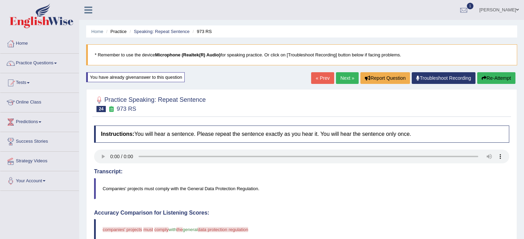
click at [57, 63] on span at bounding box center [55, 63] width 3 height 1
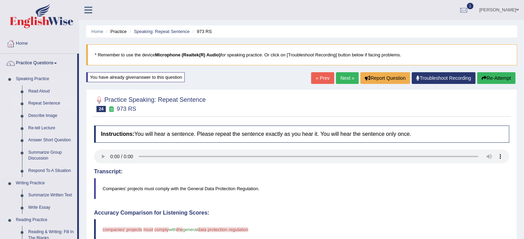
click at [49, 104] on link "Repeat Sentence" at bounding box center [51, 103] width 52 height 12
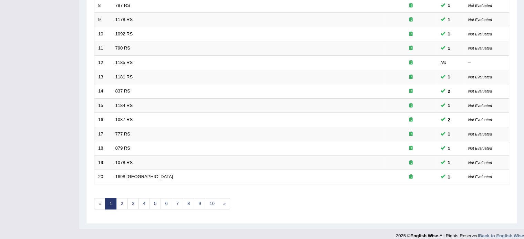
scroll to position [215, 0]
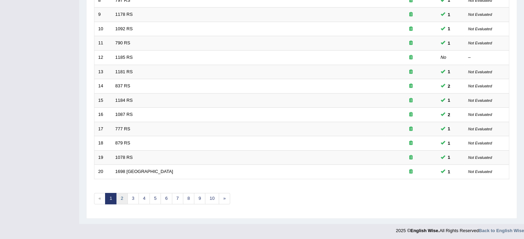
click at [119, 197] on link "2" at bounding box center [121, 198] width 11 height 11
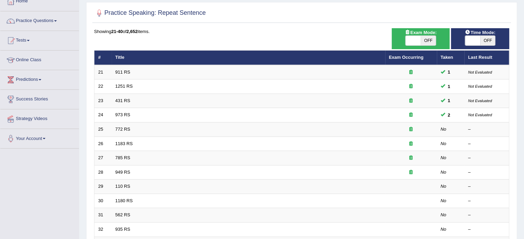
scroll to position [43, 0]
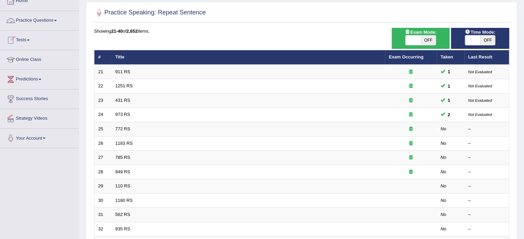
click at [48, 20] on link "Practice Questions" at bounding box center [39, 19] width 79 height 17
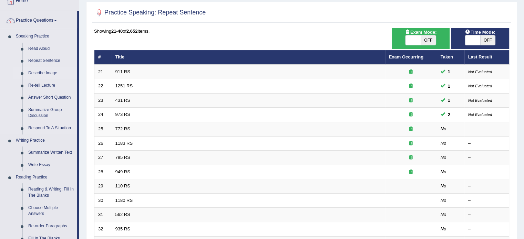
click at [43, 72] on link "Describe Image" at bounding box center [51, 73] width 52 height 12
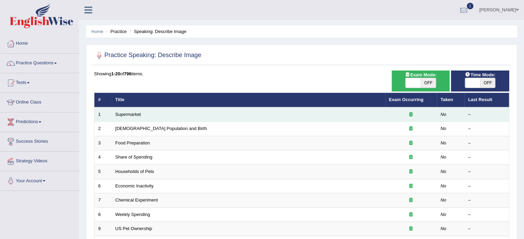
click at [350, 114] on td "Supermarket" at bounding box center [249, 114] width 274 height 14
click at [121, 112] on link "Supermarket" at bounding box center [127, 114] width 25 height 5
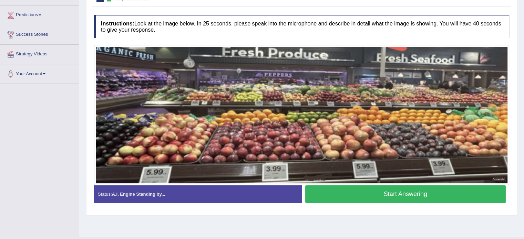
scroll to position [107, 0]
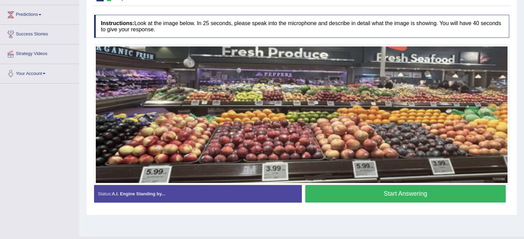
click at [396, 193] on button "Start Answering" at bounding box center [405, 194] width 201 height 18
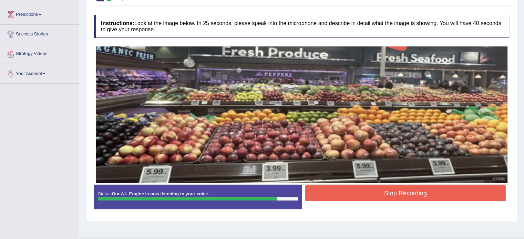
click at [396, 193] on button "Stop Recording" at bounding box center [405, 194] width 201 height 16
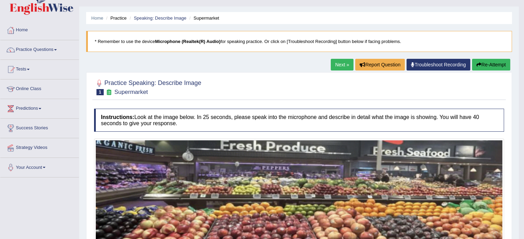
scroll to position [14, 0]
click at [334, 65] on link "Next »" at bounding box center [342, 65] width 23 height 12
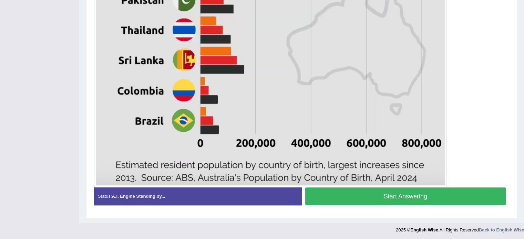
scroll to position [413, 0]
click at [427, 193] on button "Start Answering" at bounding box center [405, 197] width 201 height 18
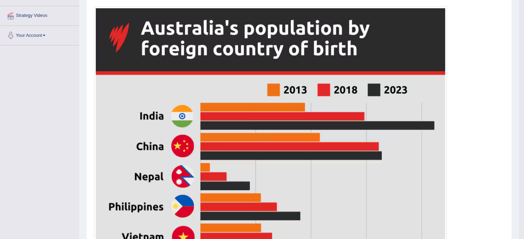
scroll to position [0, 0]
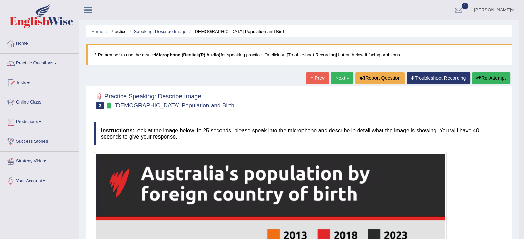
click at [343, 76] on link "Next »" at bounding box center [342, 78] width 23 height 12
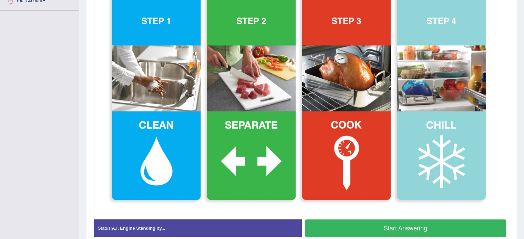
scroll to position [181, 0]
click at [366, 232] on button "Start Answering" at bounding box center [405, 229] width 201 height 18
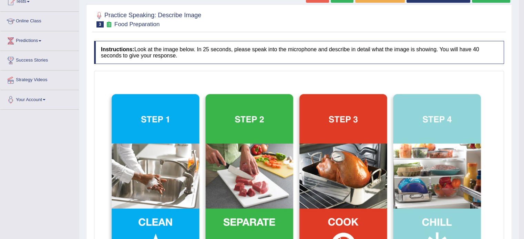
scroll to position [0, 0]
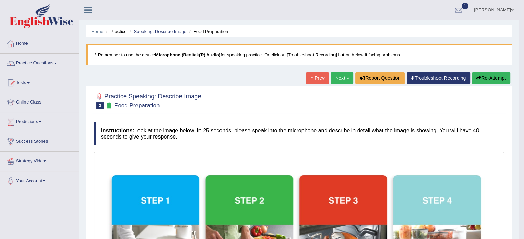
click at [331, 75] on link "Next »" at bounding box center [342, 78] width 23 height 12
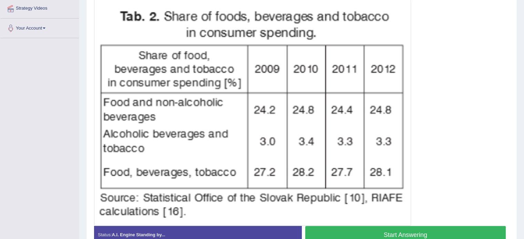
scroll to position [152, 0]
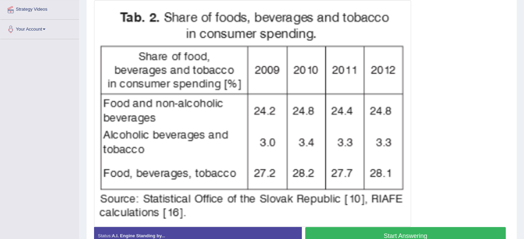
click at [350, 235] on button "Start Answering" at bounding box center [405, 236] width 201 height 18
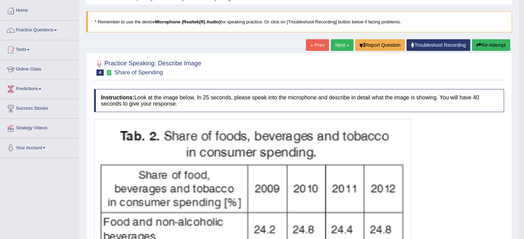
scroll to position [0, 0]
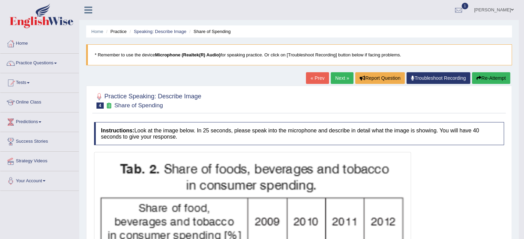
click at [332, 75] on link "Next »" at bounding box center [342, 78] width 23 height 12
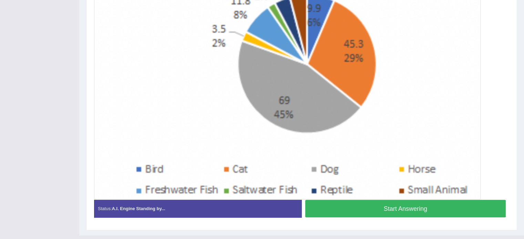
scroll to position [210, 0]
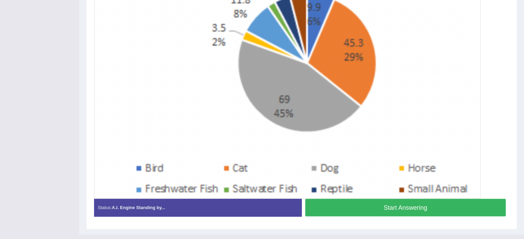
click at [359, 208] on button "Start Answering" at bounding box center [405, 208] width 201 height 18
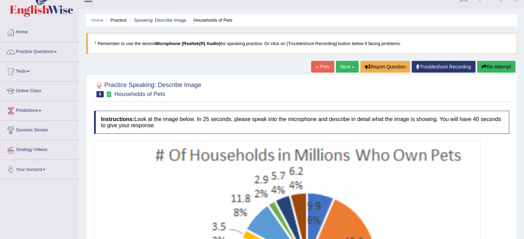
scroll to position [0, 0]
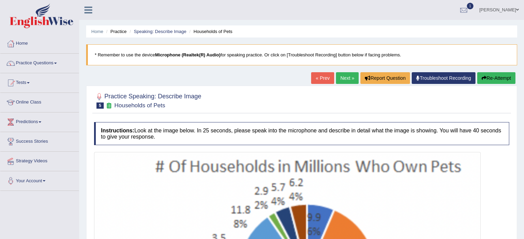
click at [344, 76] on link "Next »" at bounding box center [347, 78] width 23 height 12
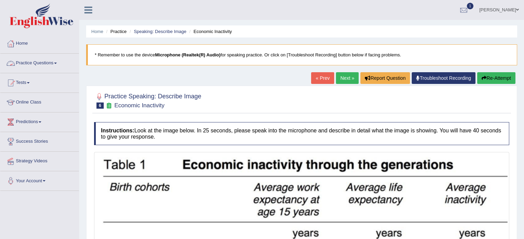
click at [56, 64] on link "Practice Questions" at bounding box center [39, 62] width 79 height 17
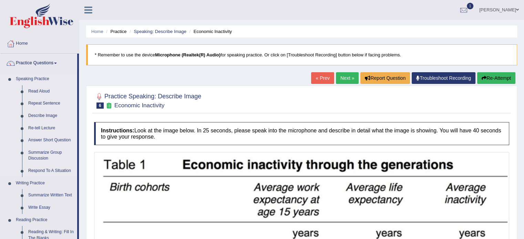
click at [42, 131] on link "Re-tell Lecture" at bounding box center [51, 128] width 52 height 12
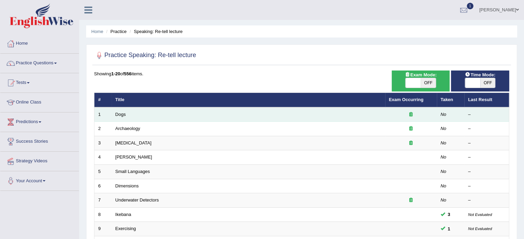
click at [396, 117] on div at bounding box center [411, 115] width 44 height 7
click at [120, 115] on link "Dogs" at bounding box center [120, 114] width 10 height 5
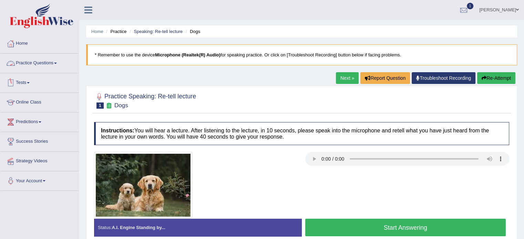
click at [44, 64] on link "Practice Questions" at bounding box center [39, 62] width 79 height 17
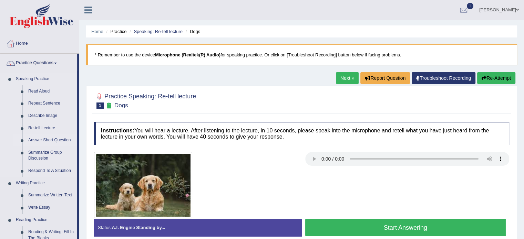
click at [66, 141] on link "Answer Short Question" at bounding box center [51, 140] width 52 height 12
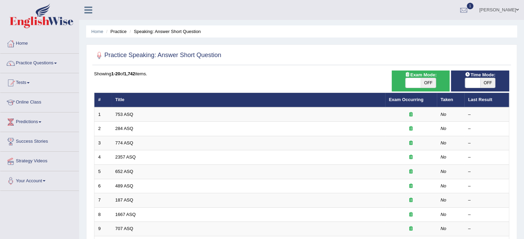
click at [211, 112] on td "753 ASQ" at bounding box center [249, 114] width 274 height 14
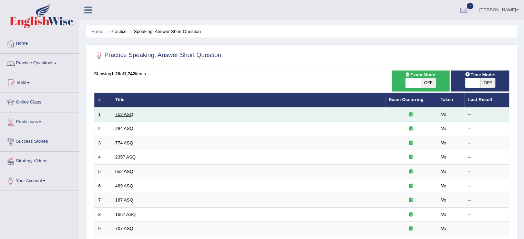
click at [125, 116] on link "753 ASQ" at bounding box center [124, 114] width 18 height 5
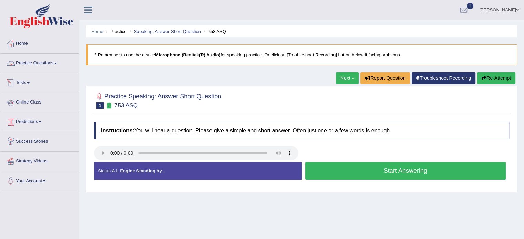
click at [47, 64] on link "Practice Questions" at bounding box center [39, 62] width 79 height 17
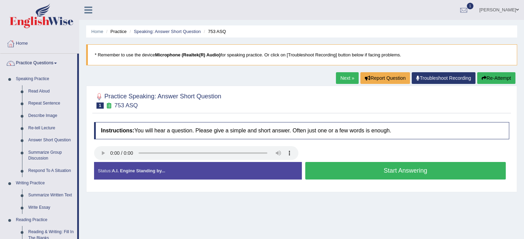
click at [340, 166] on button "Start Answering" at bounding box center [405, 171] width 201 height 18
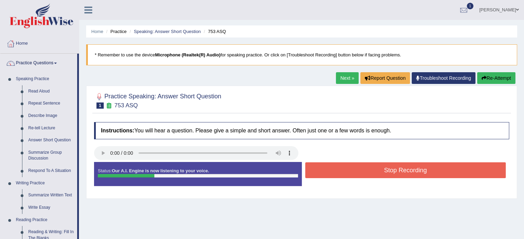
click at [340, 166] on button "Stop Recording" at bounding box center [405, 171] width 201 height 16
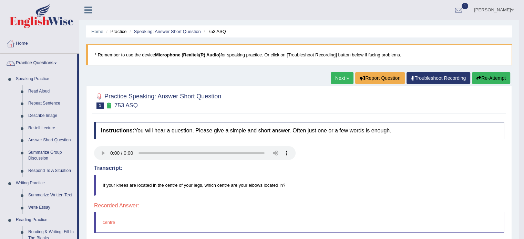
click at [334, 77] on link "Next »" at bounding box center [342, 78] width 23 height 12
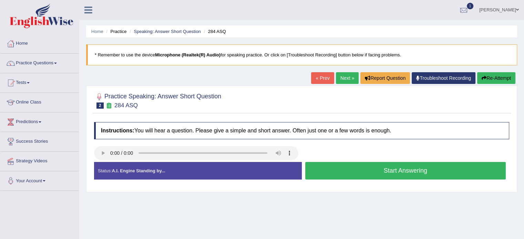
click at [338, 166] on button "Start Answering" at bounding box center [405, 171] width 201 height 18
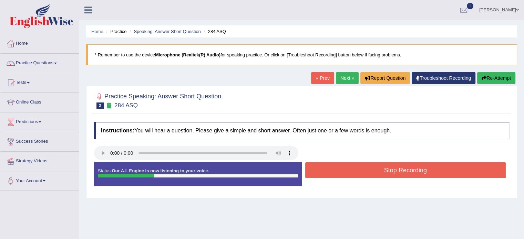
click at [338, 166] on button "Stop Recording" at bounding box center [405, 171] width 201 height 16
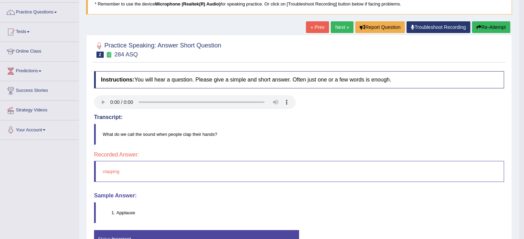
scroll to position [50, 0]
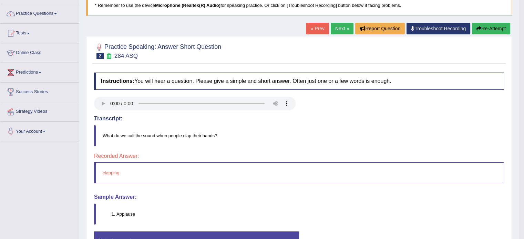
click at [339, 26] on link "Next »" at bounding box center [342, 29] width 23 height 12
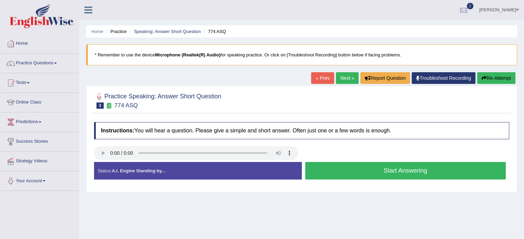
click at [317, 170] on button "Start Answering" at bounding box center [405, 171] width 201 height 18
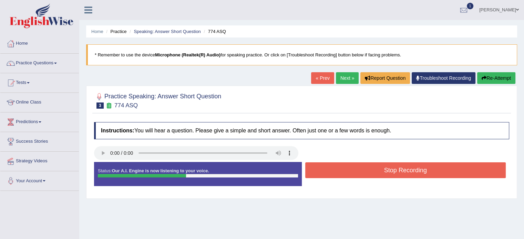
click at [317, 170] on button "Stop Recording" at bounding box center [405, 171] width 201 height 16
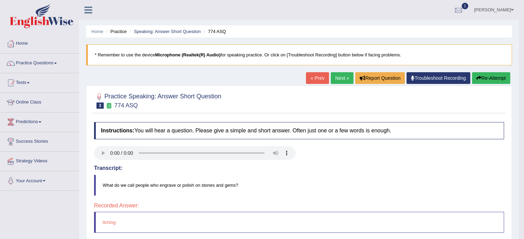
click at [335, 82] on link "Next »" at bounding box center [342, 78] width 23 height 12
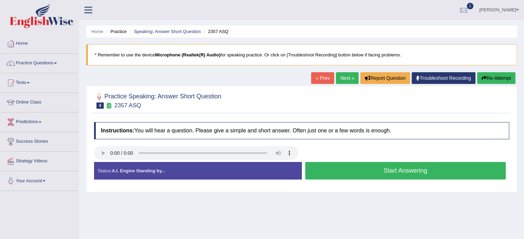
click at [390, 173] on button "Start Answering" at bounding box center [405, 171] width 201 height 18
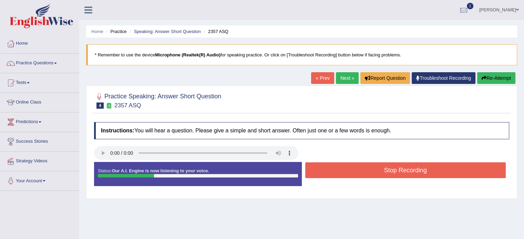
click at [390, 173] on button "Stop Recording" at bounding box center [405, 171] width 201 height 16
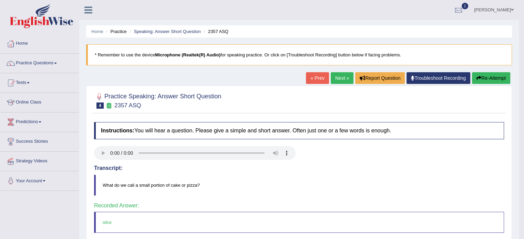
click at [331, 77] on link "Next »" at bounding box center [342, 78] width 23 height 12
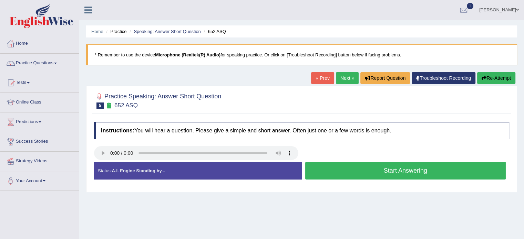
click at [387, 157] on div at bounding box center [302, 154] width 422 height 16
click at [326, 172] on button "Start Answering" at bounding box center [405, 171] width 201 height 18
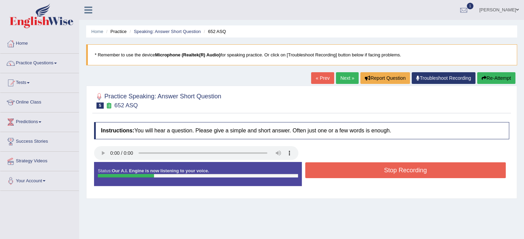
click at [326, 172] on button "Stop Recording" at bounding box center [405, 171] width 201 height 16
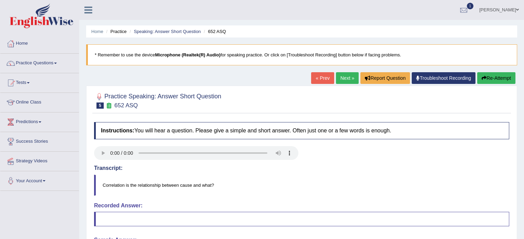
click at [341, 80] on link "Next »" at bounding box center [347, 78] width 23 height 12
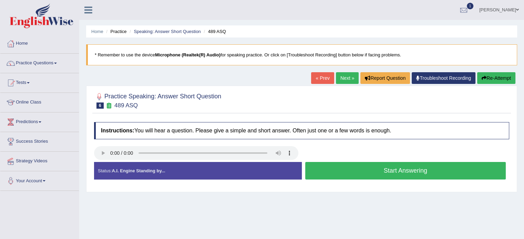
click at [371, 166] on button "Start Answering" at bounding box center [405, 171] width 201 height 18
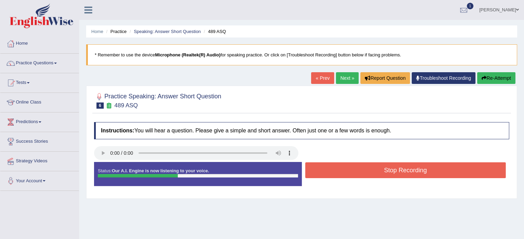
click at [371, 166] on button "Stop Recording" at bounding box center [405, 171] width 201 height 16
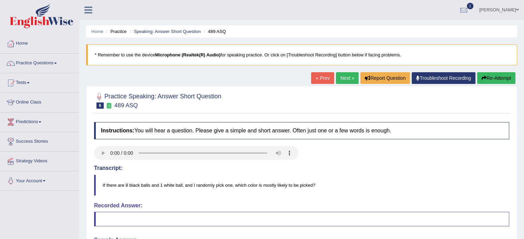
click at [347, 78] on link "Next »" at bounding box center [347, 78] width 23 height 12
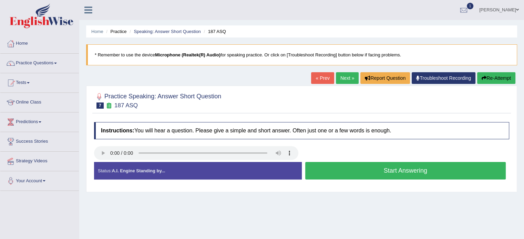
click at [336, 173] on button "Start Answering" at bounding box center [405, 171] width 201 height 18
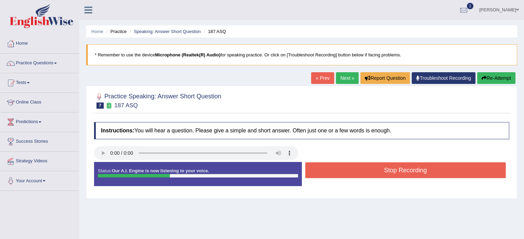
click at [336, 173] on button "Stop Recording" at bounding box center [405, 171] width 201 height 16
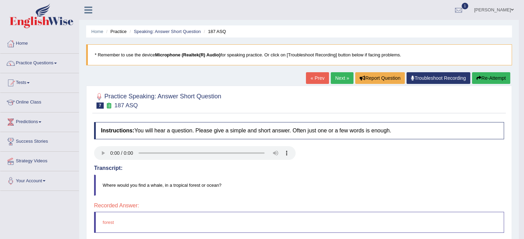
click at [338, 78] on link "Next »" at bounding box center [342, 78] width 23 height 12
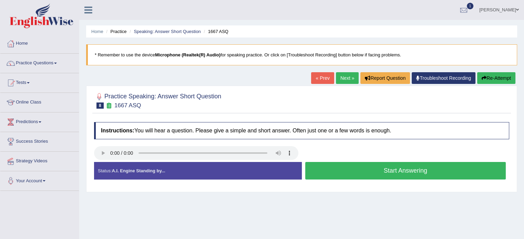
click at [162, 166] on div "Instructions: You will hear a question. Please give a simple and short answer. …" at bounding box center [301, 154] width 419 height 70
click at [316, 174] on button "Start Answering" at bounding box center [405, 171] width 201 height 18
click at [0, 0] on button "Stop Recording" at bounding box center [0, 0] width 0 height 0
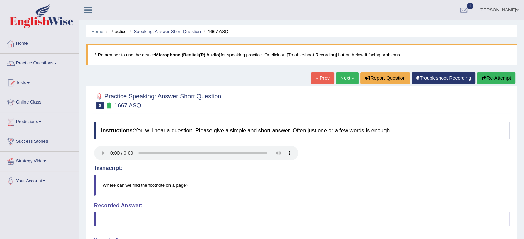
click at [344, 80] on link "Next »" at bounding box center [347, 78] width 23 height 12
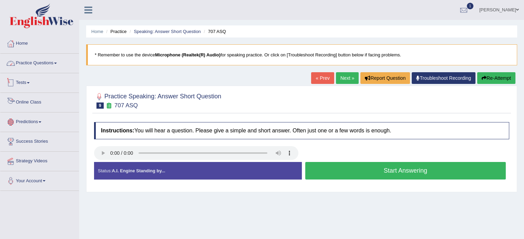
click at [49, 64] on link "Practice Questions" at bounding box center [39, 62] width 79 height 17
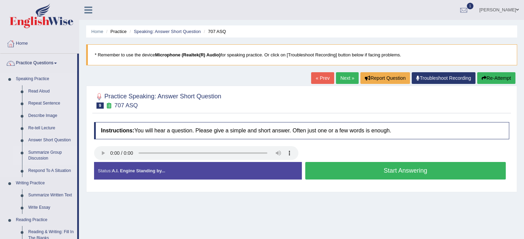
click at [47, 155] on link "Summarize Group Discussion" at bounding box center [51, 156] width 52 height 18
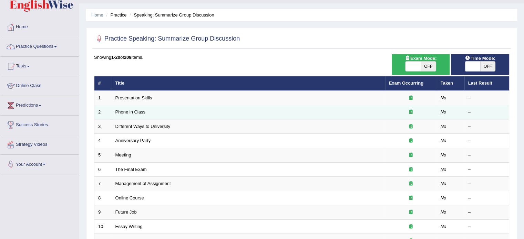
click at [155, 109] on td "Phone in Class" at bounding box center [249, 112] width 274 height 14
click at [138, 110] on link "Phone in Class" at bounding box center [130, 112] width 30 height 5
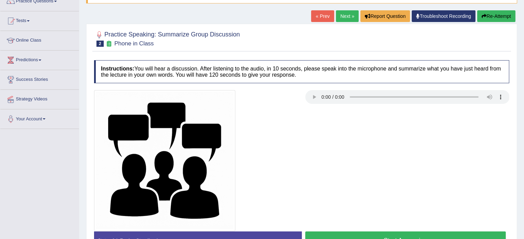
scroll to position [76, 0]
